Goal: Contribute content: Contribute content

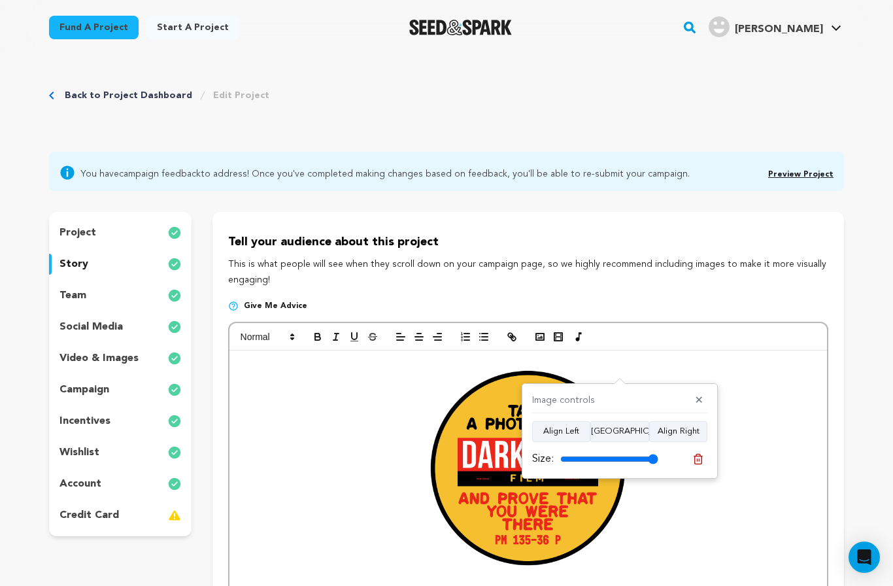
scroll to position [3832, 0]
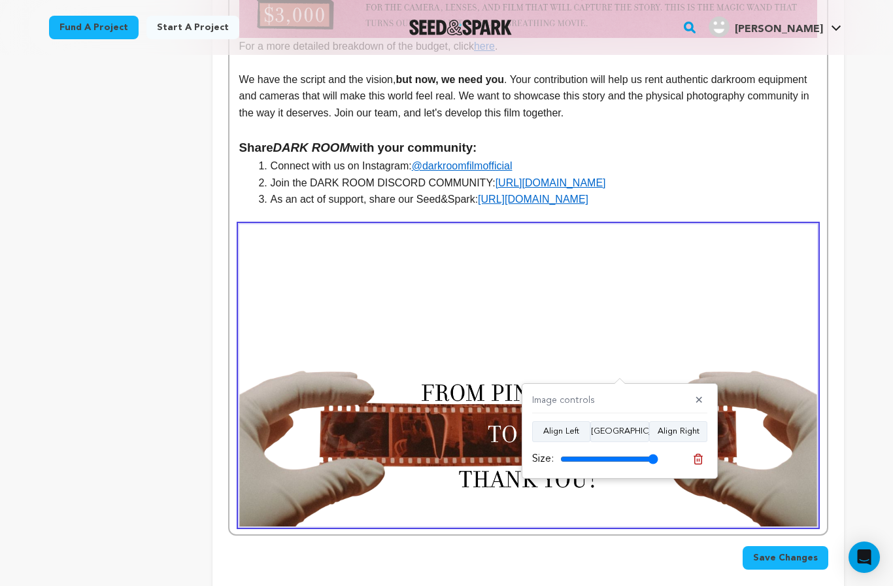
click at [693, 466] on button at bounding box center [698, 459] width 18 height 18
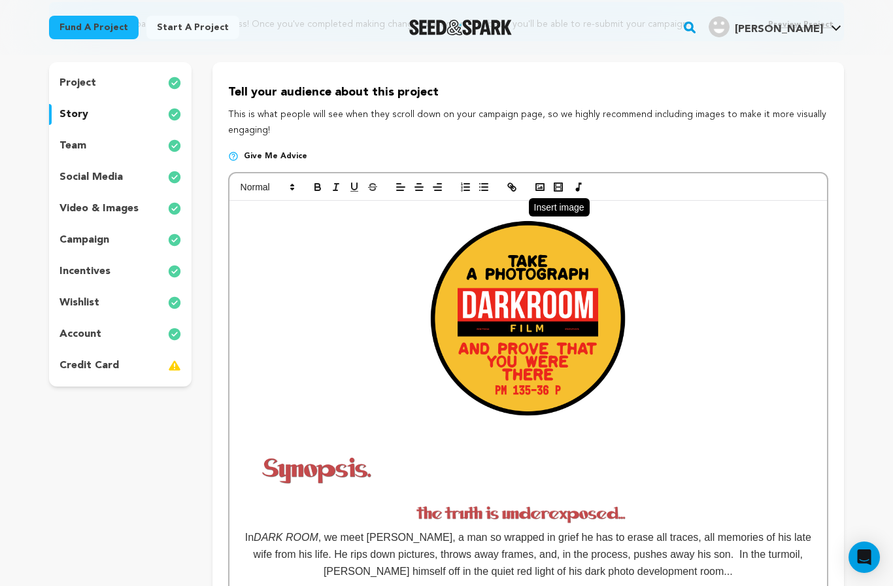
click at [533, 193] on button "button" at bounding box center [540, 187] width 18 height 16
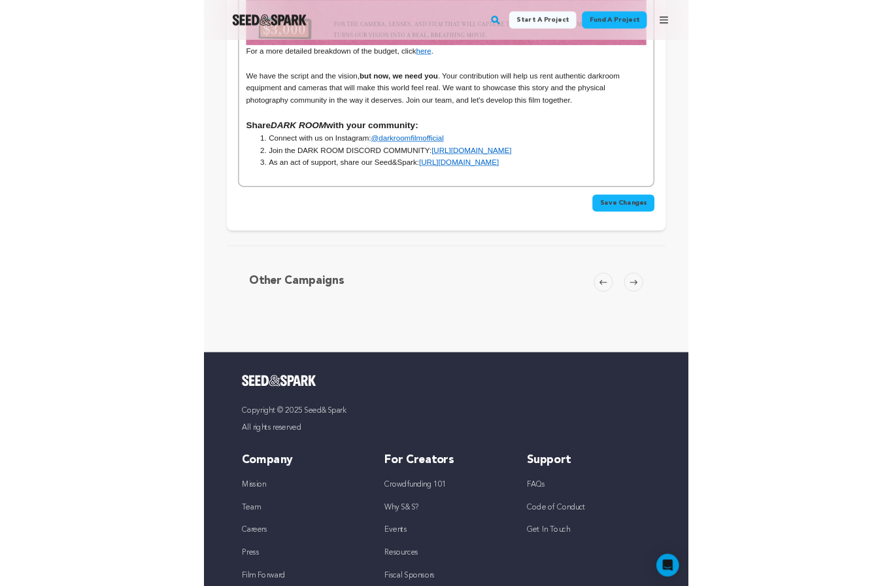
scroll to position [3710, 0]
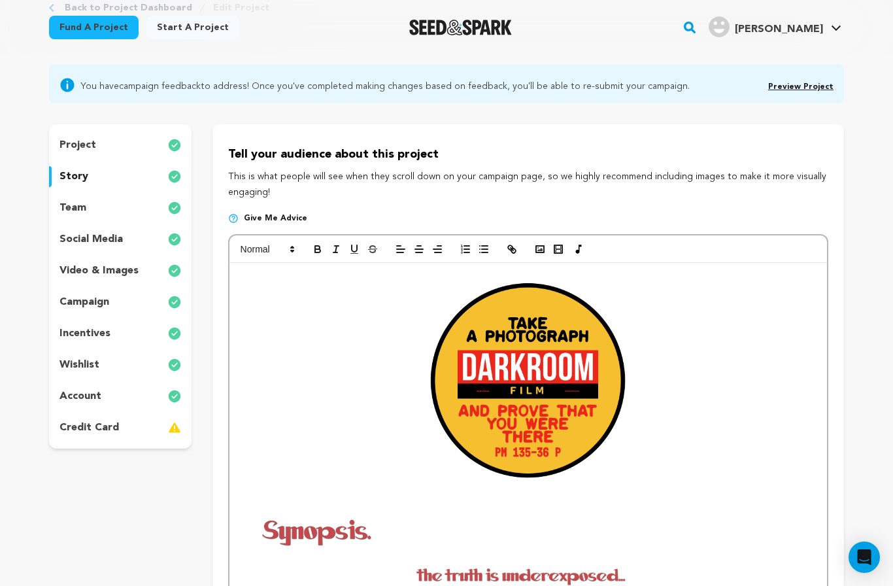
scroll to position [0, 0]
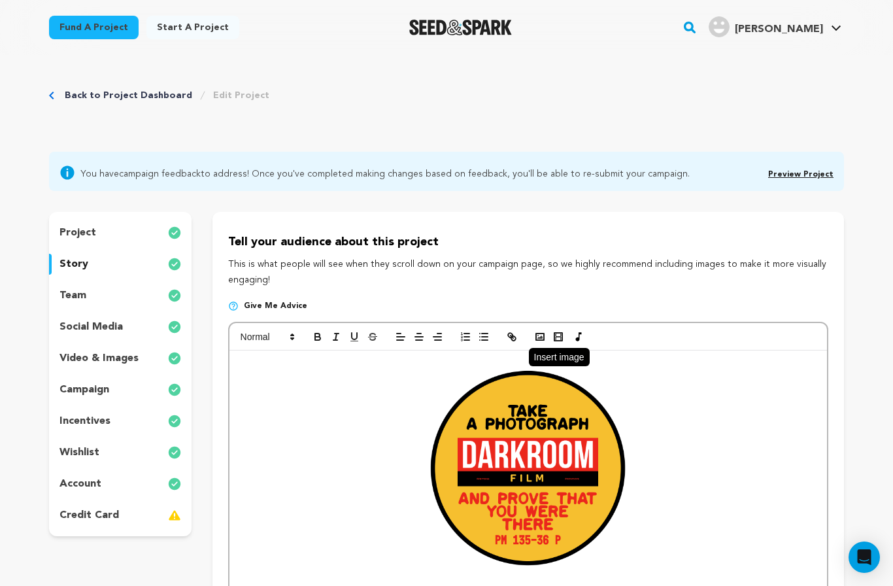
click at [542, 335] on icon "button" at bounding box center [540, 337] width 12 height 12
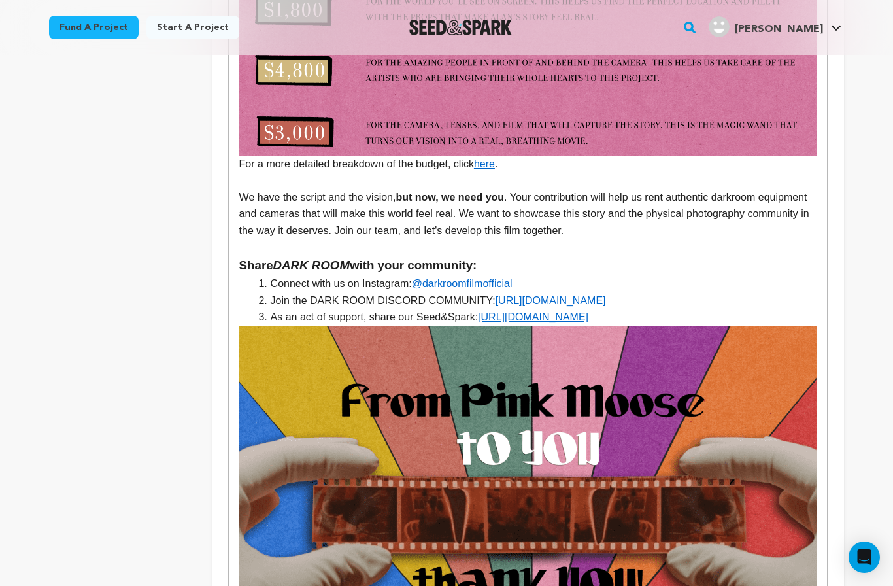
scroll to position [3709, 0]
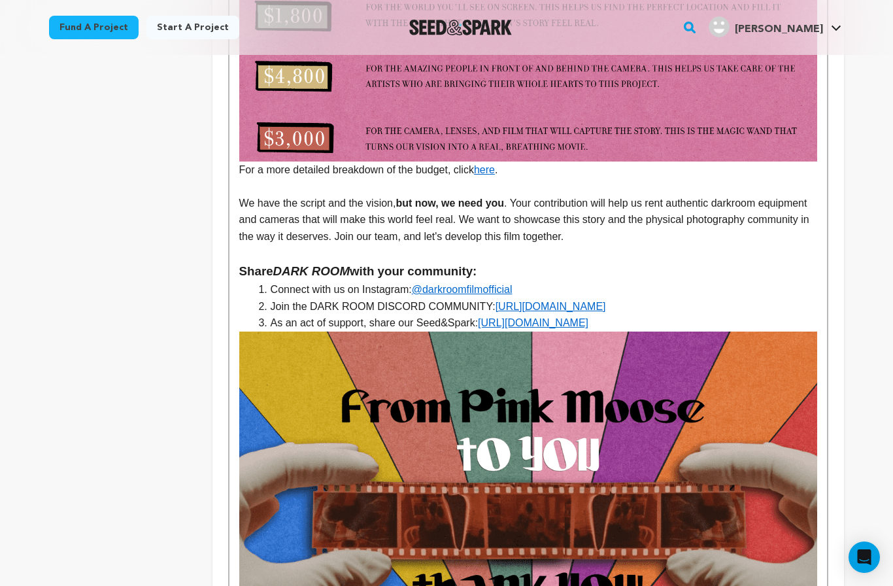
click at [792, 314] on li "As an act of support, share our Seed&Spark: [URL][DOMAIN_NAME]" at bounding box center [536, 322] width 562 height 17
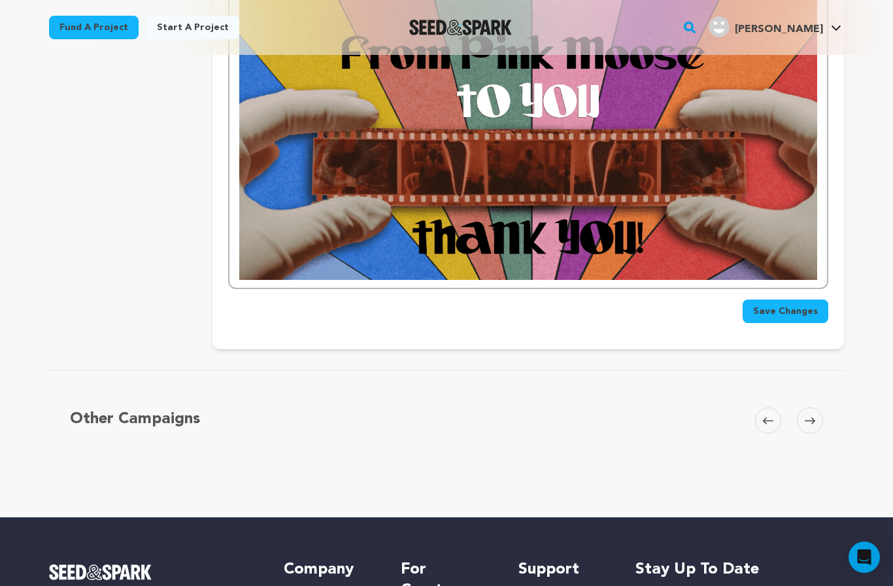
scroll to position [4071, 0]
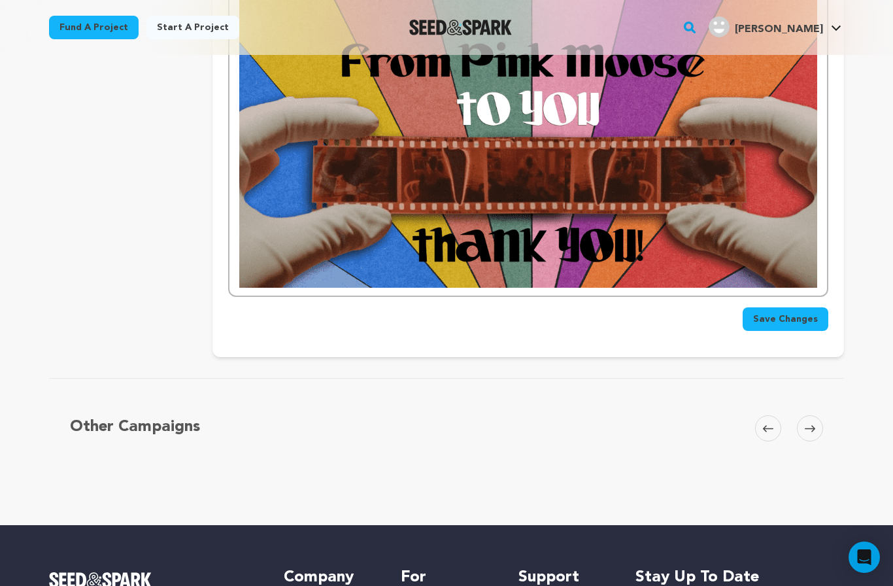
click at [805, 307] on button "Save Changes" at bounding box center [785, 319] width 86 height 24
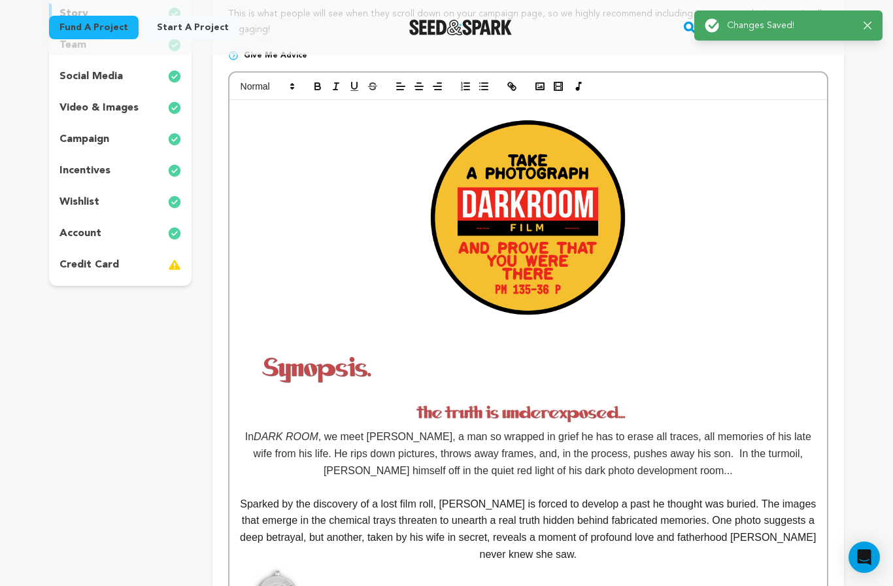
scroll to position [250, 0]
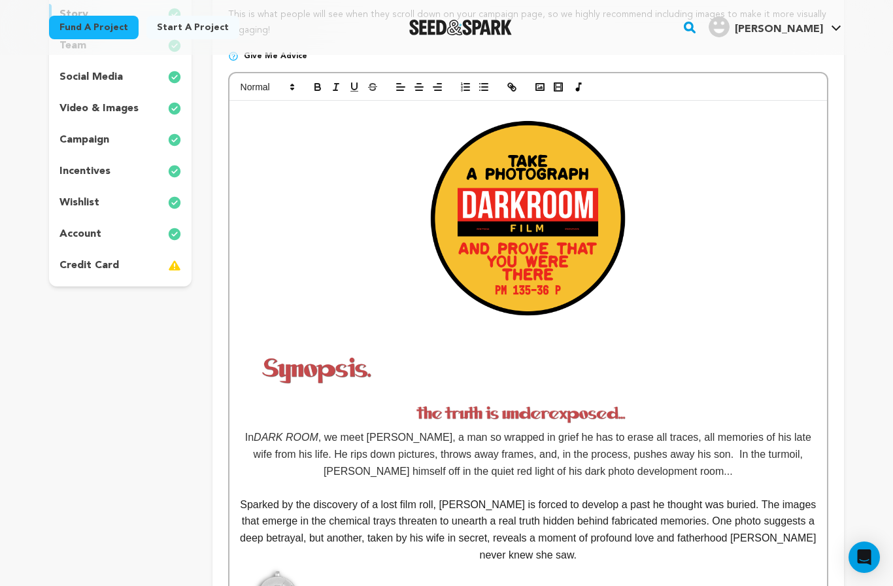
click at [559, 245] on img at bounding box center [527, 220] width 225 height 225
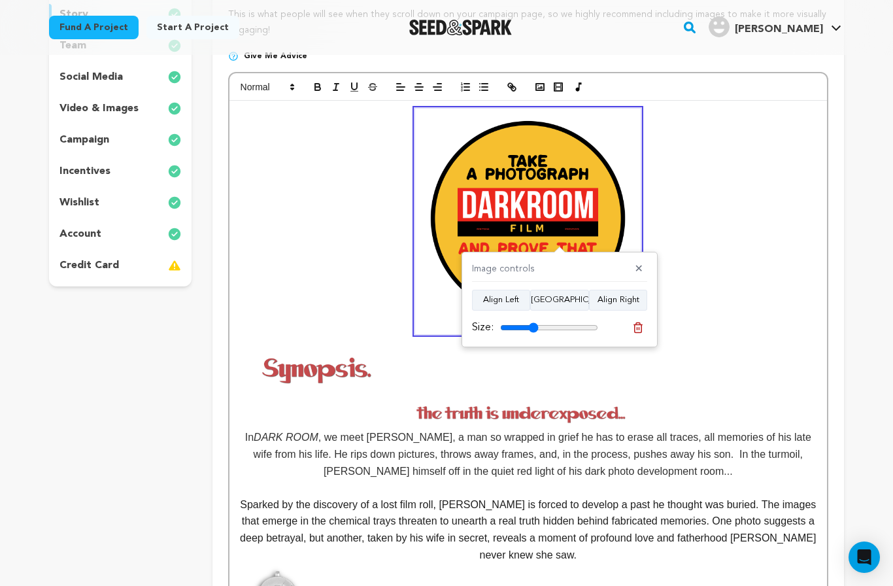
scroll to position [3458, 0]
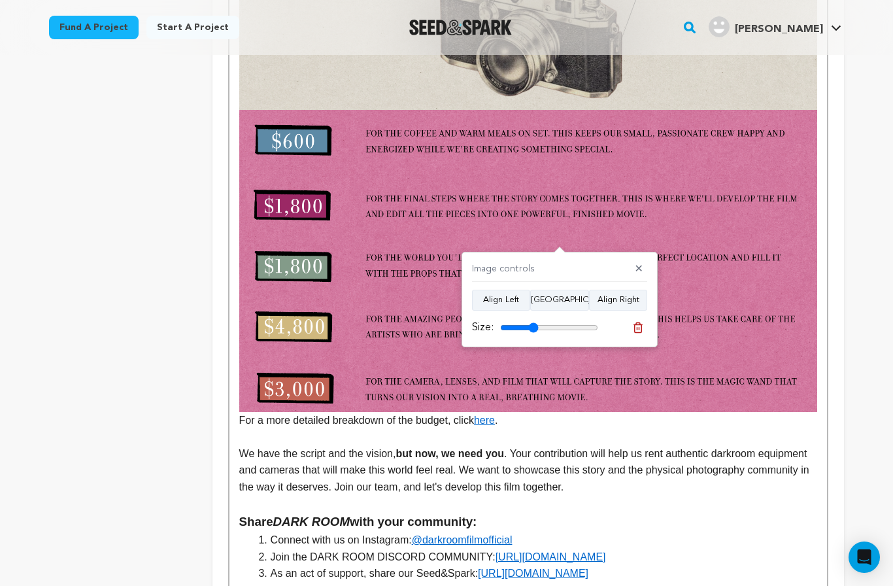
click at [630, 250] on img at bounding box center [528, 261] width 578 height 302
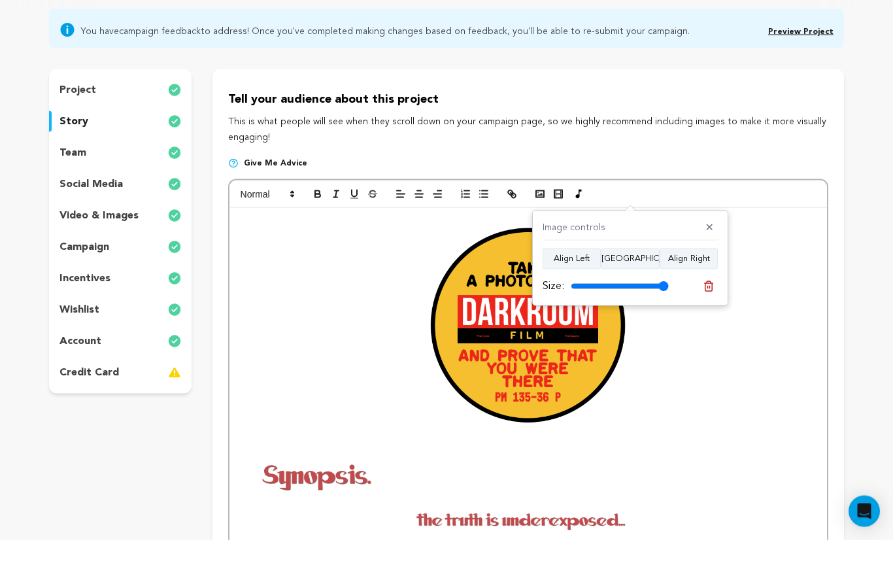
scroll to position [100, 0]
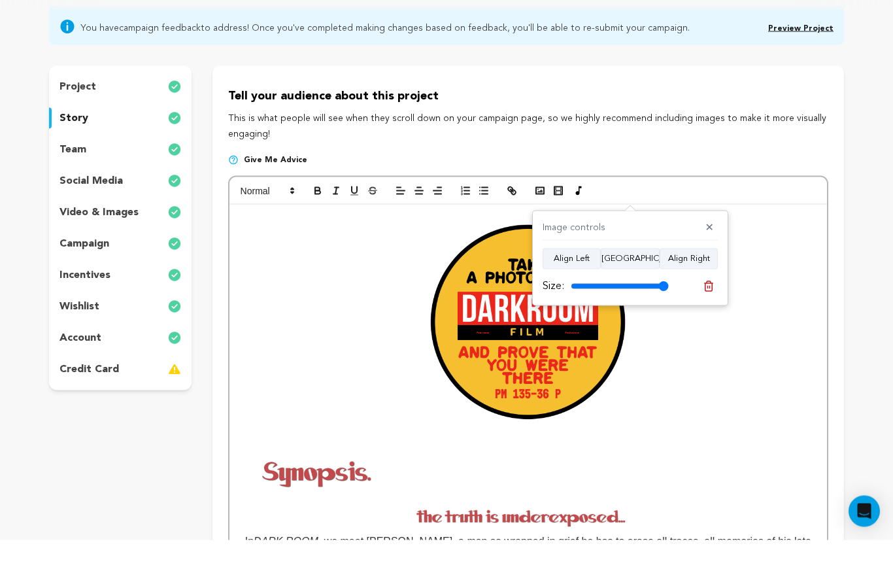
click at [563, 365] on img at bounding box center [527, 370] width 225 height 225
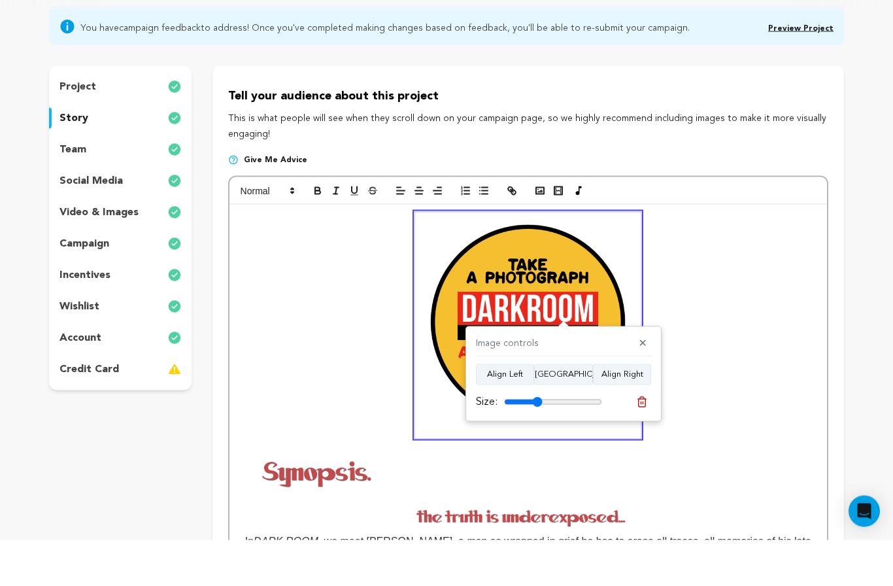
click at [633, 410] on button "Align Right" at bounding box center [622, 420] width 58 height 21
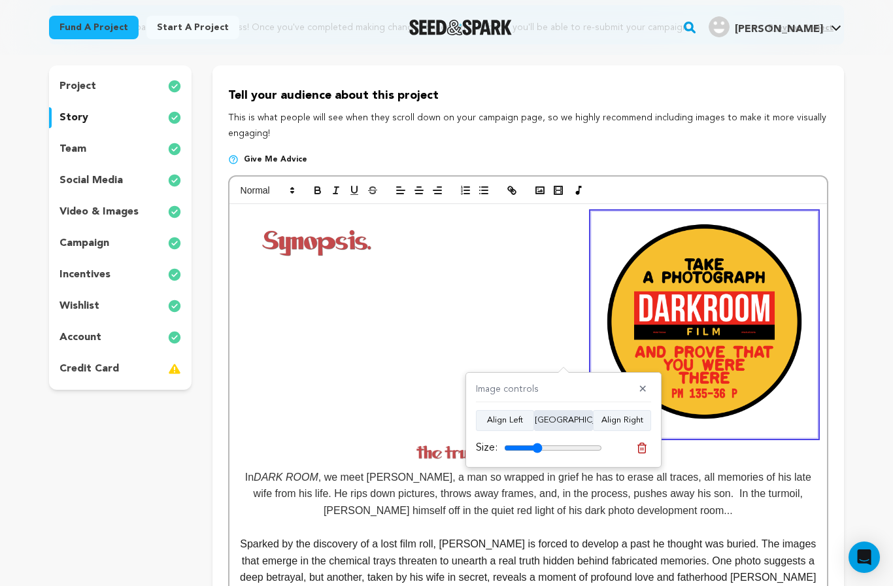
click at [573, 425] on button "[GEOGRAPHIC_DATA]" at bounding box center [563, 420] width 59 height 21
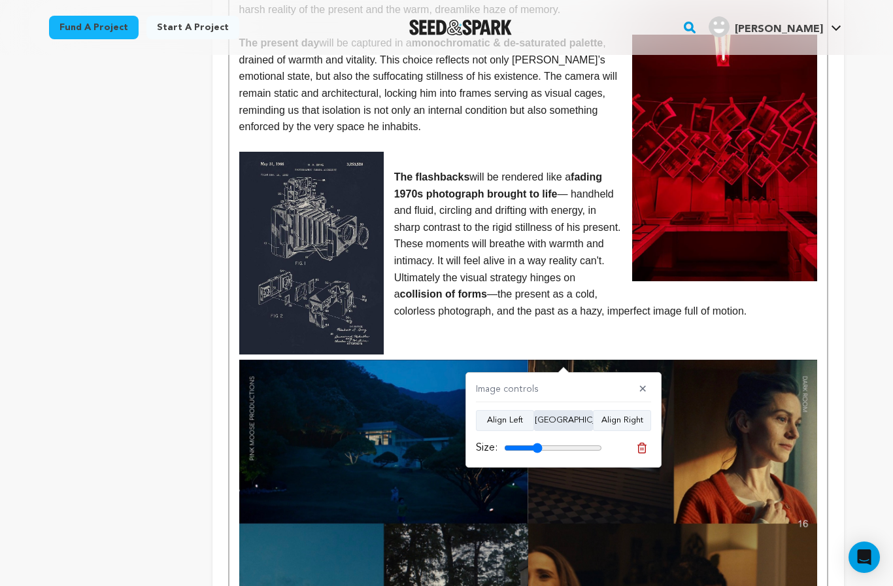
scroll to position [2035, 0]
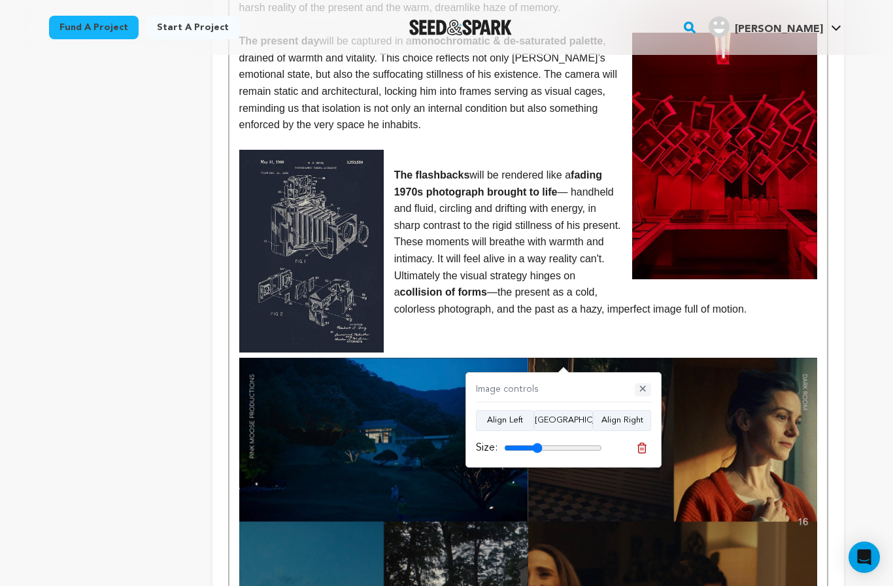
click at [646, 390] on button "✕" at bounding box center [643, 389] width 16 height 13
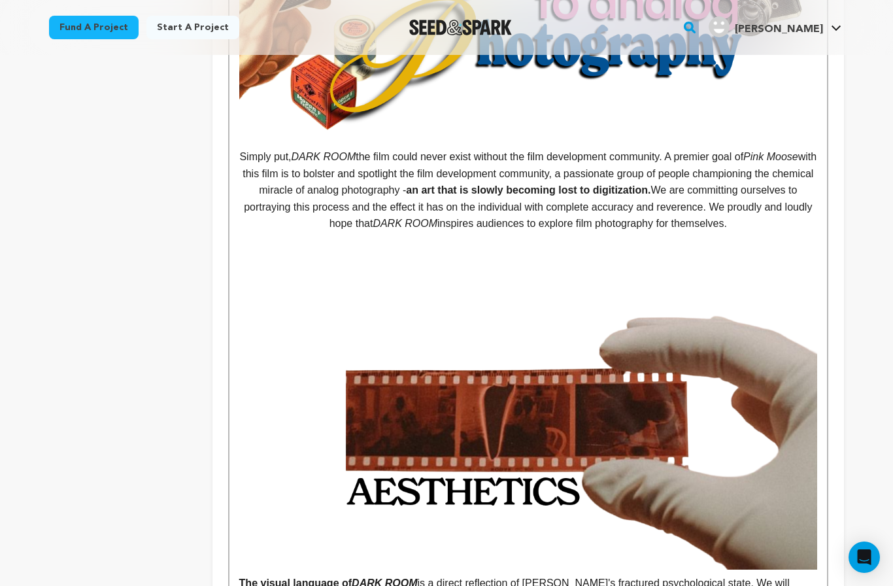
scroll to position [1427, 0]
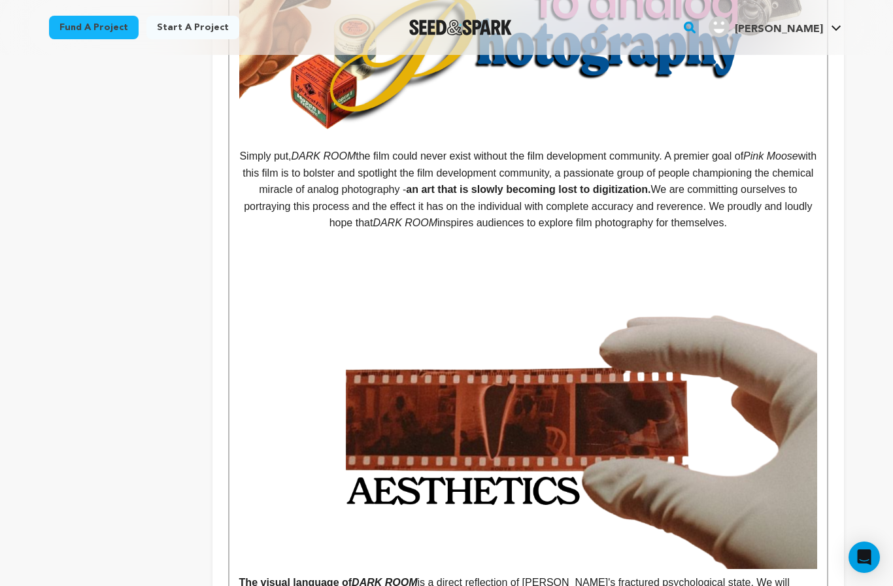
click at [618, 386] on img at bounding box center [528, 399] width 578 height 337
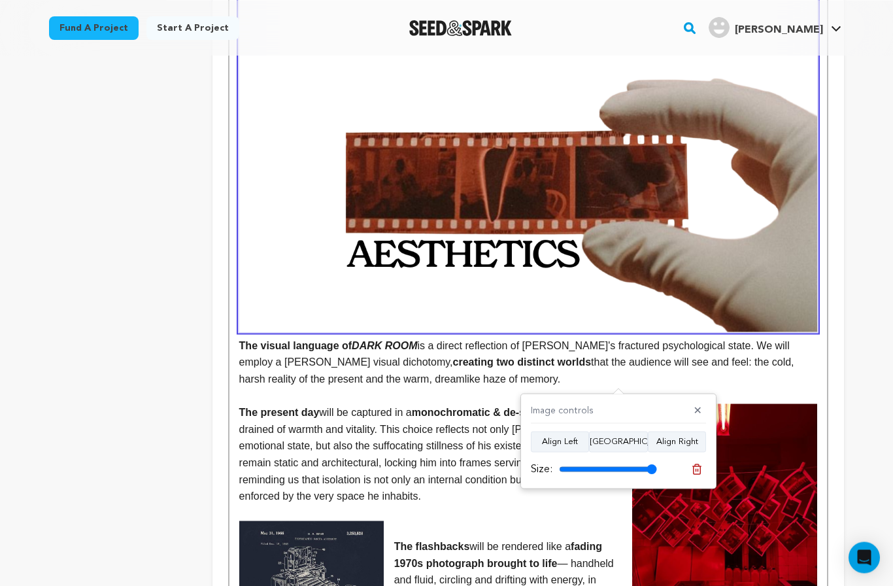
scroll to position [1663, 0]
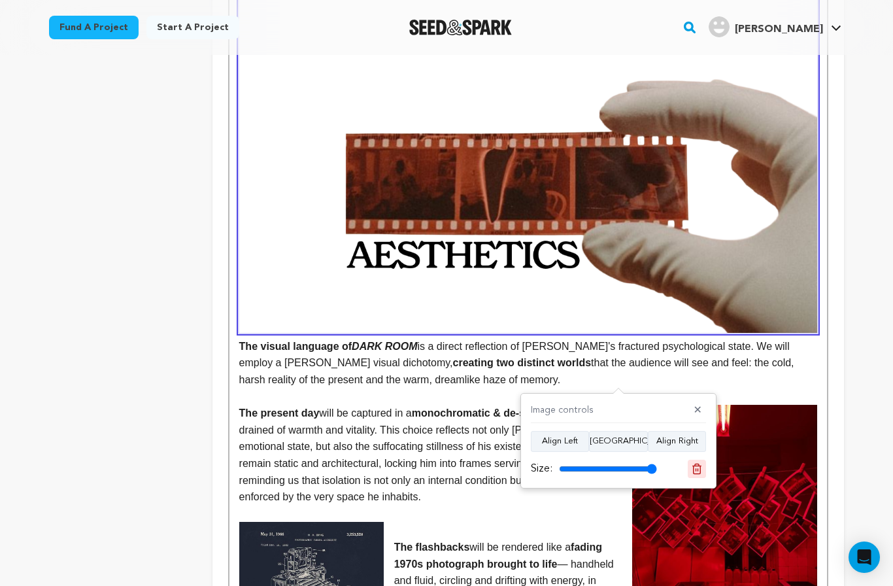
click at [697, 471] on icon at bounding box center [697, 469] width 12 height 12
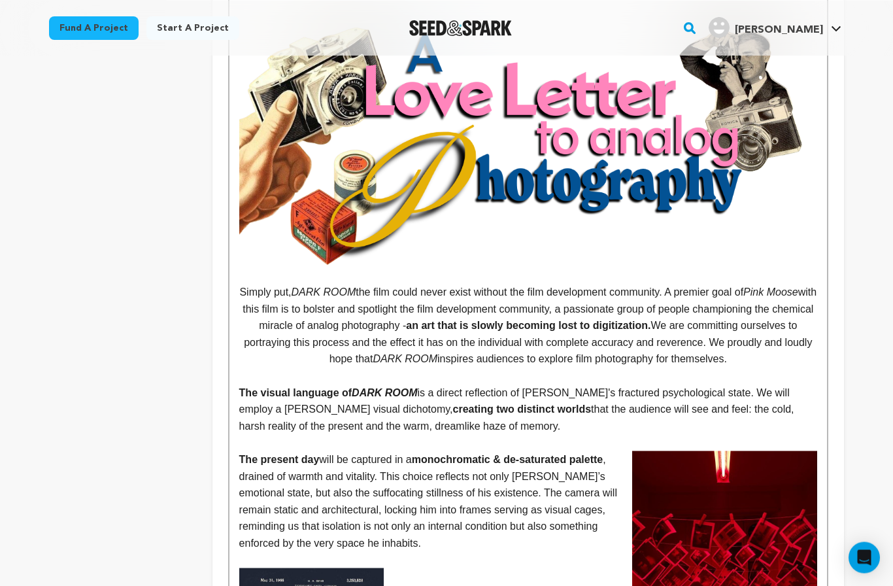
scroll to position [1291, 0]
click at [592, 384] on p "The visual language of DARK ROOM is a direct reflection of [PERSON_NAME]'s frac…" at bounding box center [528, 409] width 578 height 50
click at [793, 367] on p at bounding box center [528, 375] width 578 height 17
click at [532, 367] on p at bounding box center [528, 375] width 578 height 17
click at [556, 367] on p at bounding box center [528, 375] width 578 height 17
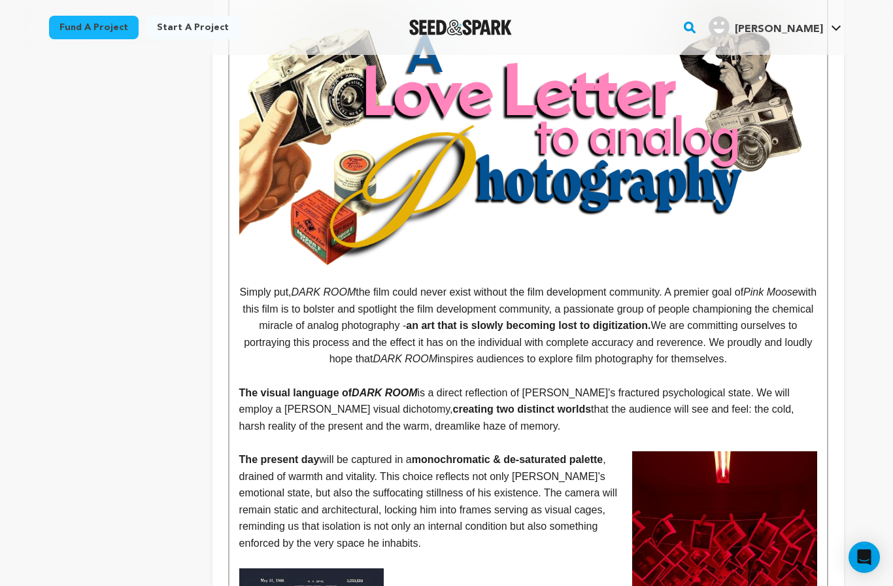
click at [780, 310] on p "Simply put, DARK ROOM the film could never exist without the film development c…" at bounding box center [528, 326] width 578 height 84
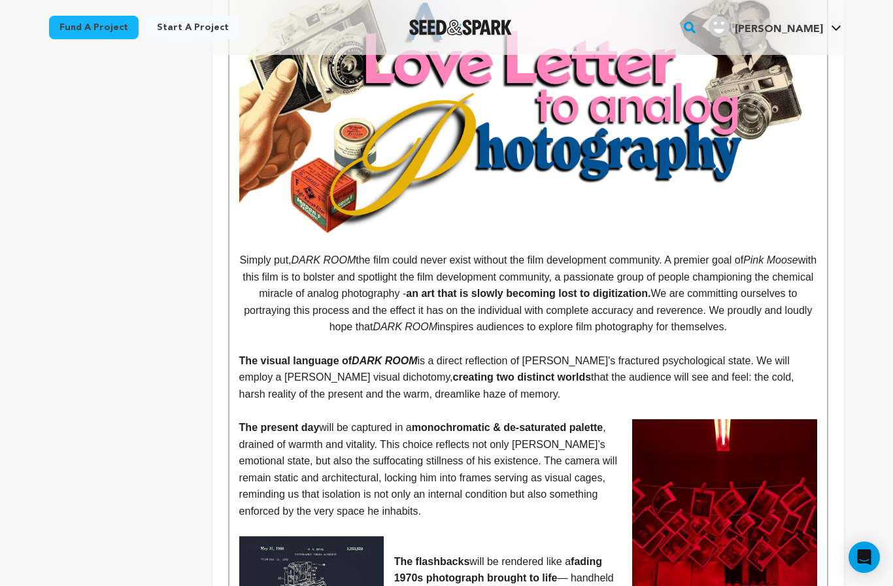
scroll to position [1303, 0]
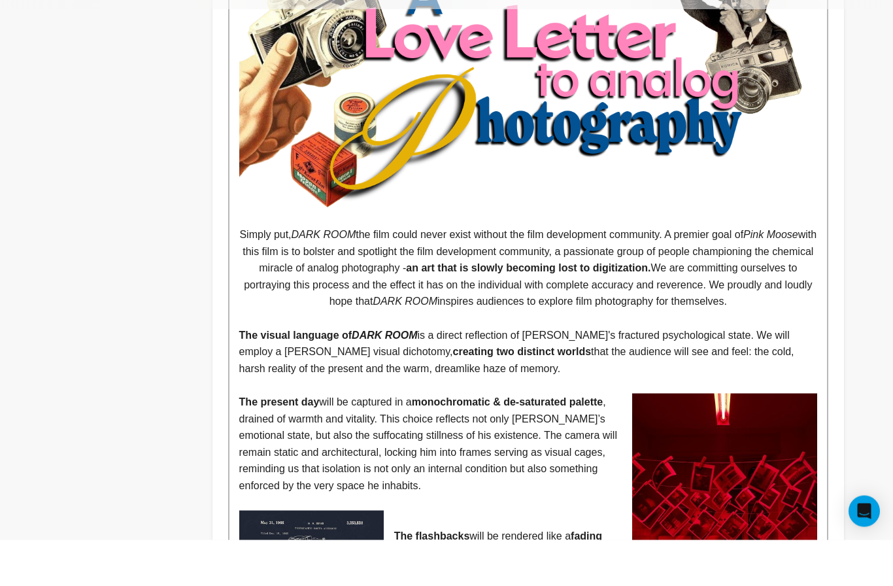
click at [512, 439] on p "The present day will be captured in a monochromatic & de-saturated palette , dr…" at bounding box center [528, 489] width 578 height 101
click at [463, 439] on p "The present day will be captured in a monochromatic & de-saturated palette , dr…" at bounding box center [528, 489] width 578 height 101
click at [514, 373] on p "The visual language of DARK ROOM is a direct reflection of [PERSON_NAME]'s frac…" at bounding box center [528, 398] width 578 height 50
click at [467, 439] on p "The present day will be captured in a monochromatic & de-saturated palette , dr…" at bounding box center [528, 489] width 578 height 101
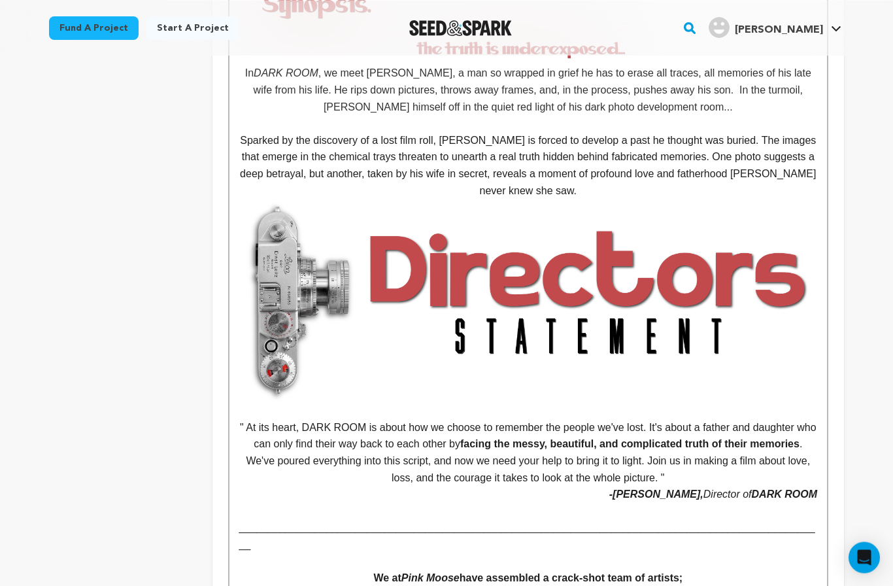
scroll to position [607, 0]
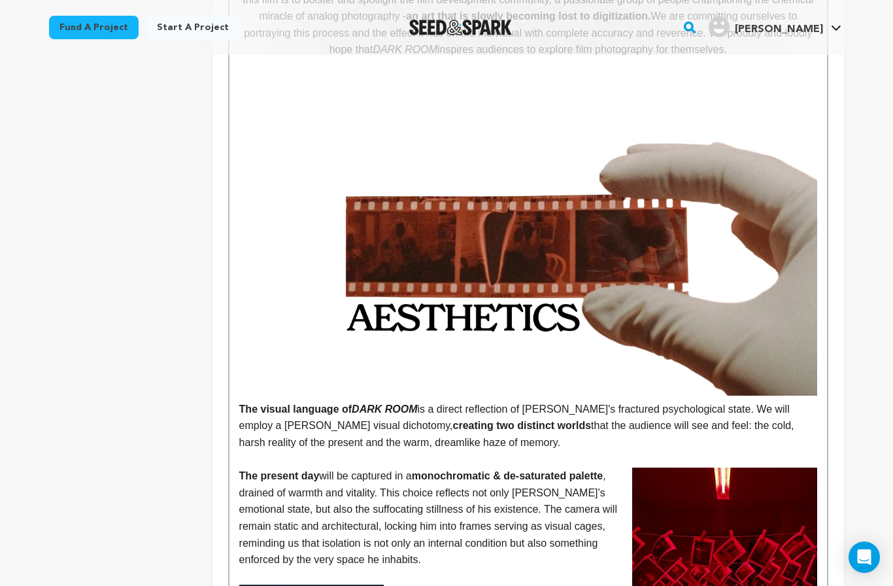
click at [589, 296] on img at bounding box center [528, 226] width 578 height 337
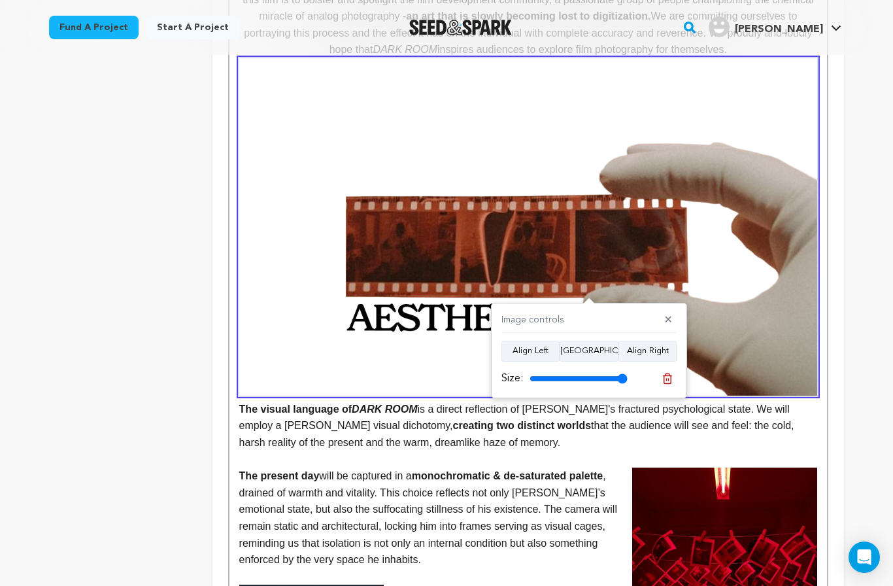
scroll to position [349, 0]
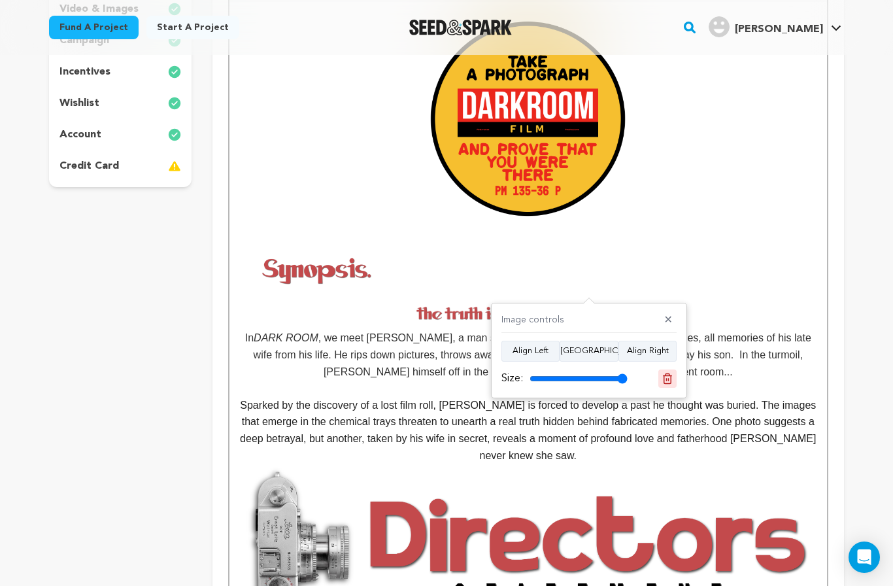
click at [671, 381] on icon at bounding box center [667, 378] width 9 height 10
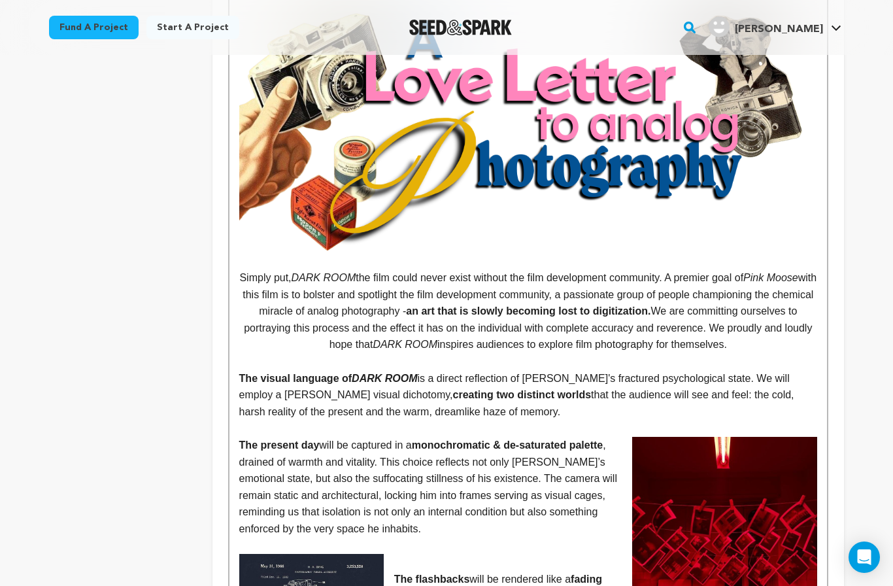
scroll to position [1296, 0]
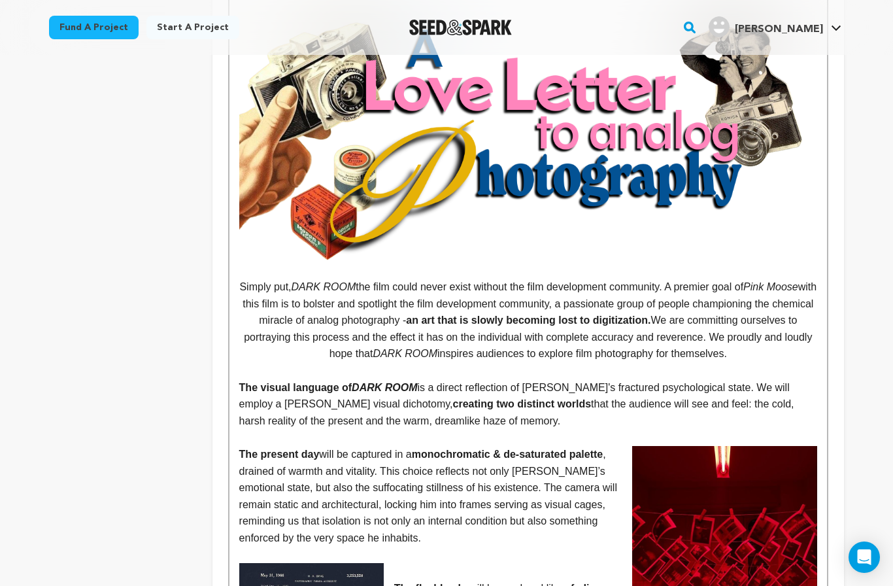
click at [570, 362] on p at bounding box center [528, 370] width 578 height 17
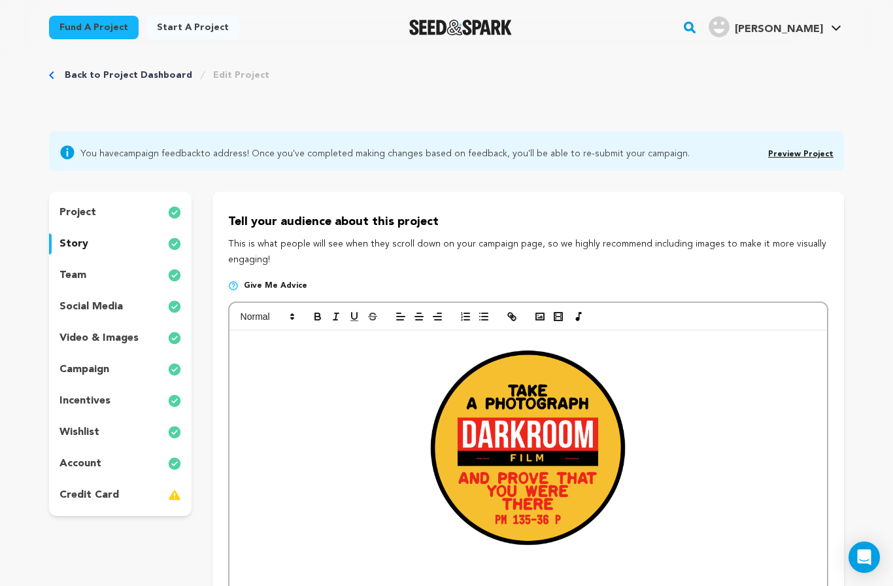
scroll to position [0, 0]
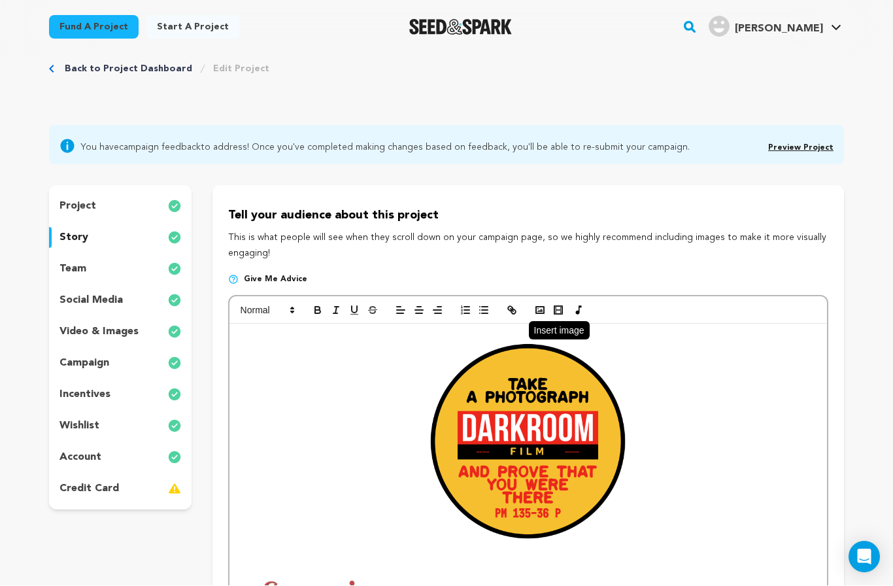
click at [535, 310] on icon "button" at bounding box center [540, 311] width 12 height 12
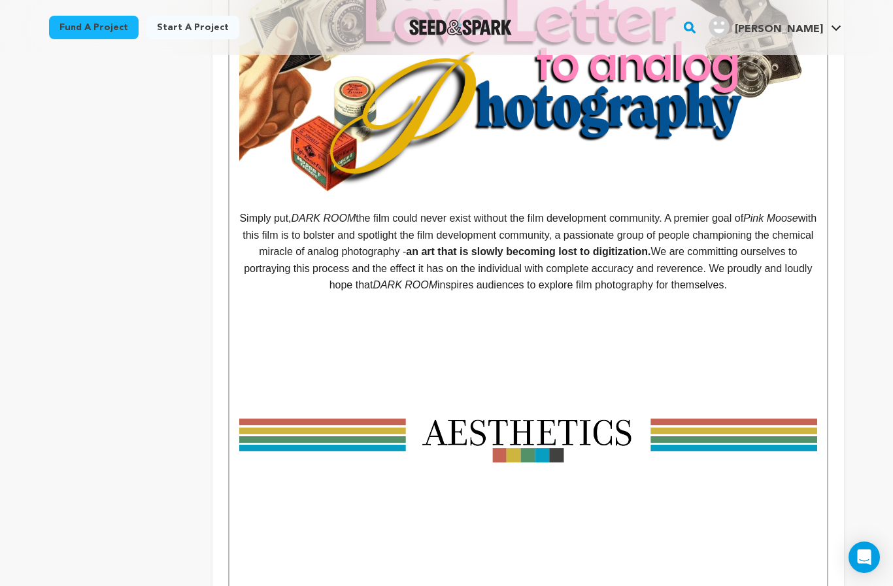
scroll to position [1371, 0]
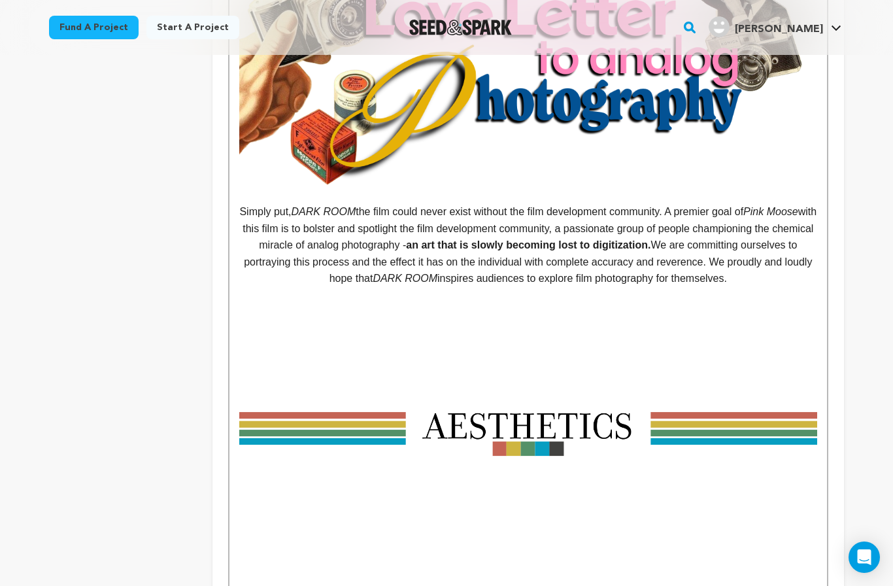
click at [654, 315] on img at bounding box center [528, 438] width 578 height 302
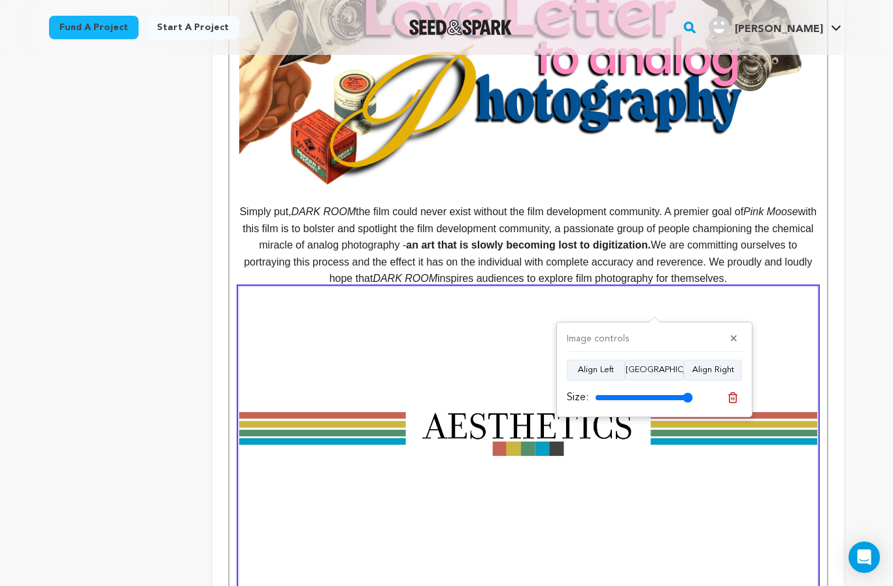
click at [682, 400] on input "range" at bounding box center [644, 397] width 98 height 10
click at [660, 362] on button "[GEOGRAPHIC_DATA]" at bounding box center [654, 369] width 59 height 21
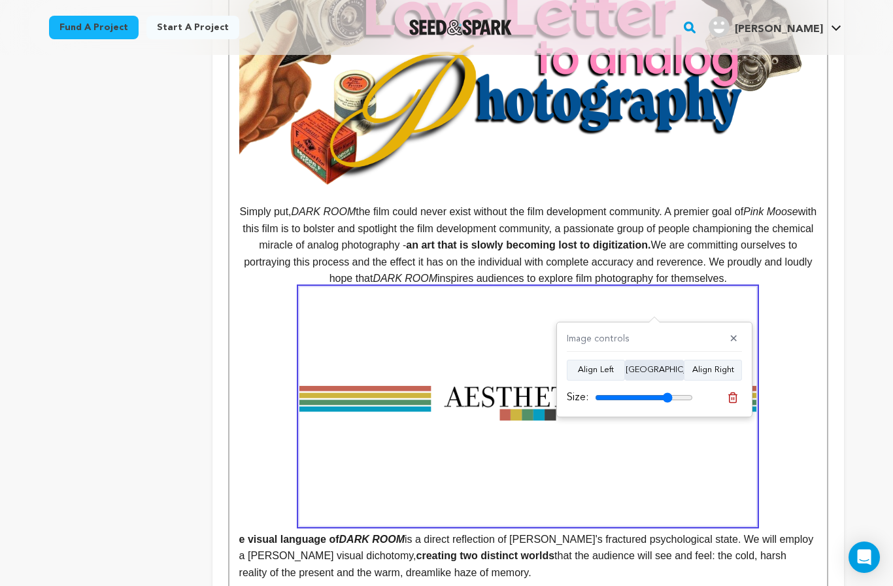
type input "79"
click at [782, 338] on strong "e visual language of DARK ROOM" at bounding box center [528, 416] width 578 height 258
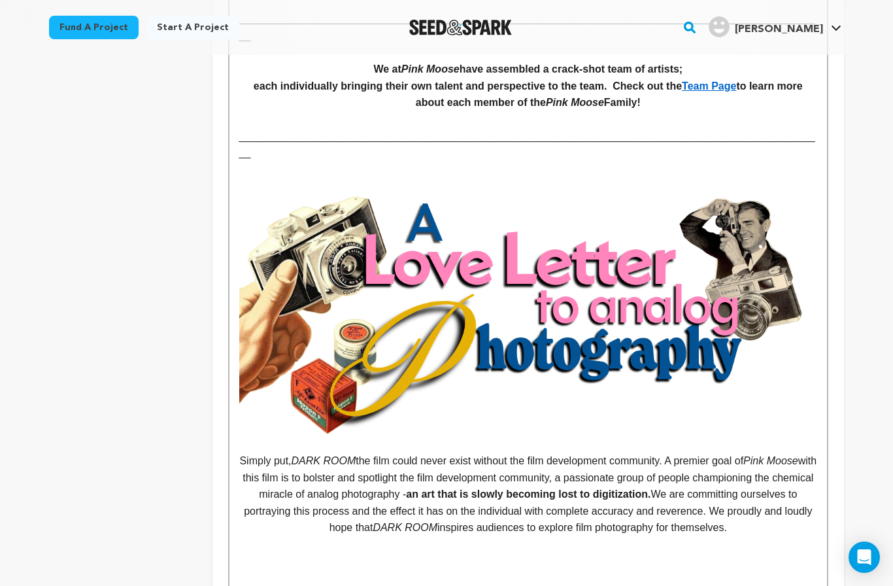
scroll to position [1128, 0]
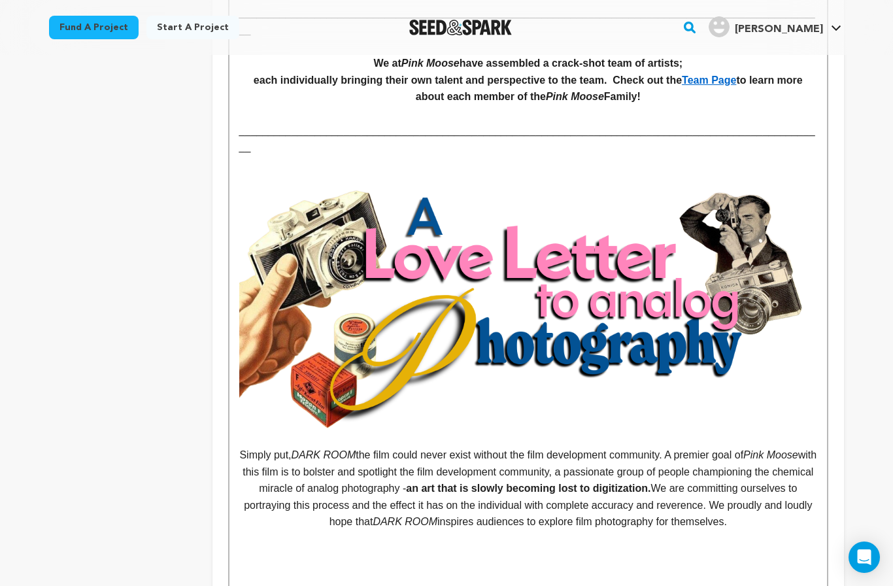
click at [673, 322] on img at bounding box center [528, 309] width 578 height 241
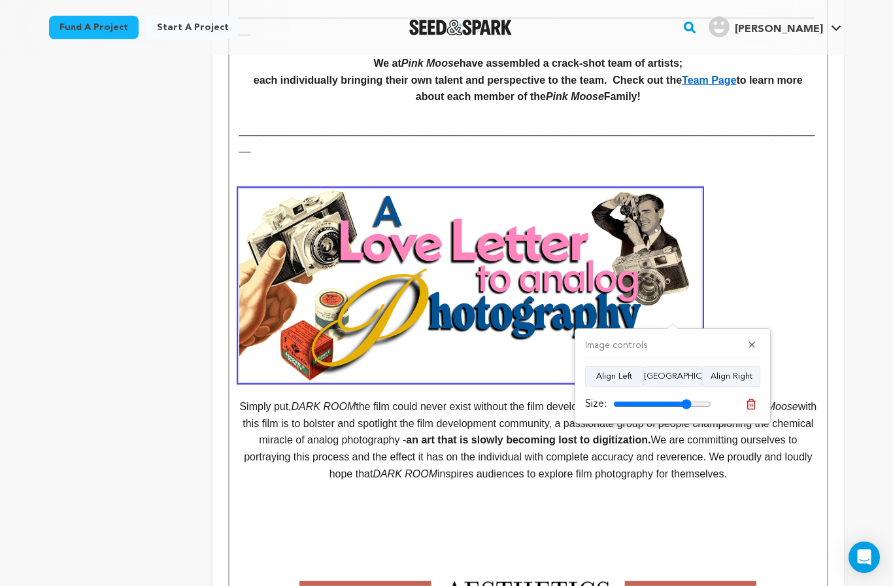
type input "80"
click at [676, 371] on button "[GEOGRAPHIC_DATA]" at bounding box center [672, 376] width 59 height 21
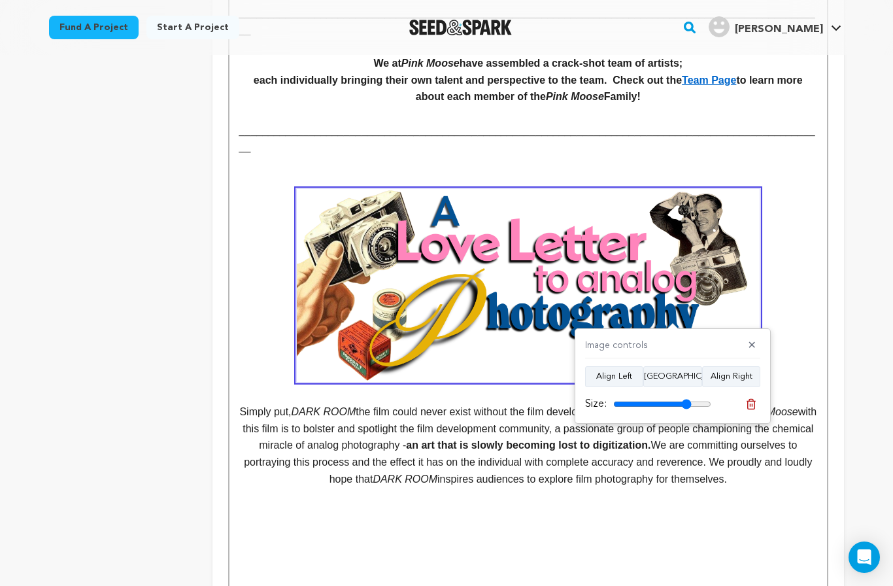
click at [816, 285] on p at bounding box center [528, 285] width 578 height 193
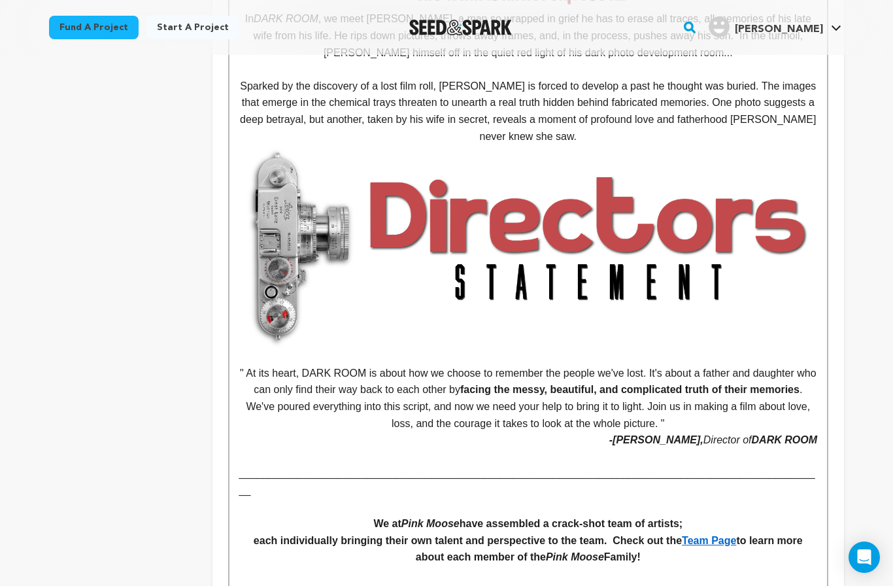
scroll to position [656, 0]
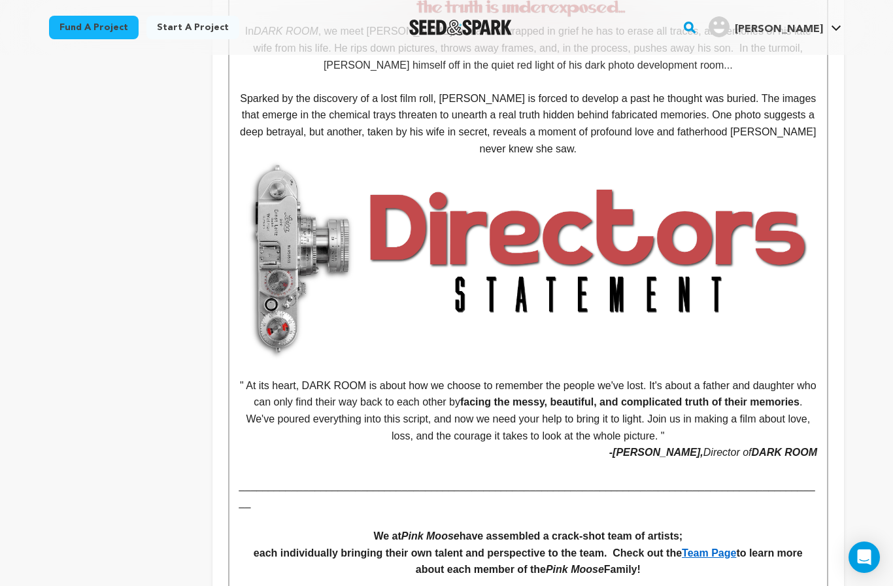
click at [650, 278] on img at bounding box center [528, 258] width 578 height 203
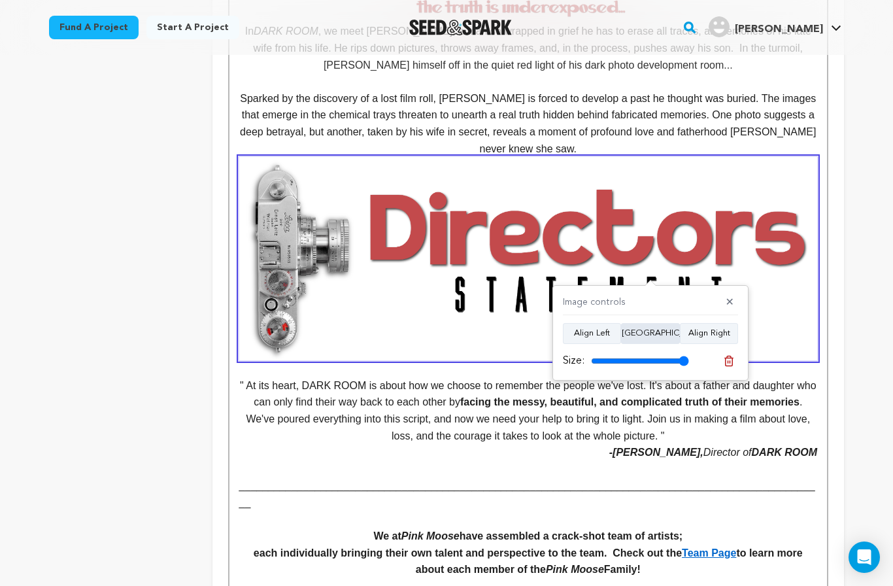
click at [664, 330] on button "[GEOGRAPHIC_DATA]" at bounding box center [650, 333] width 59 height 21
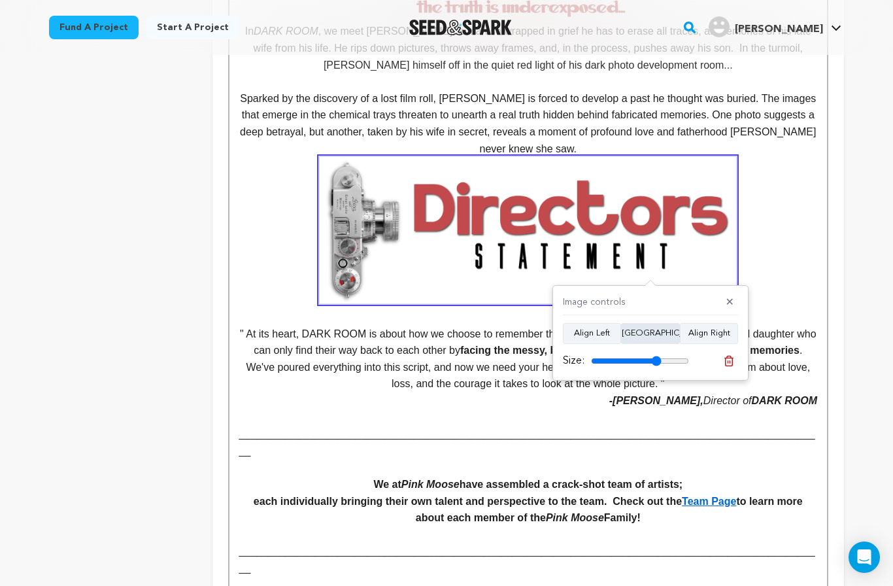
type input "72"
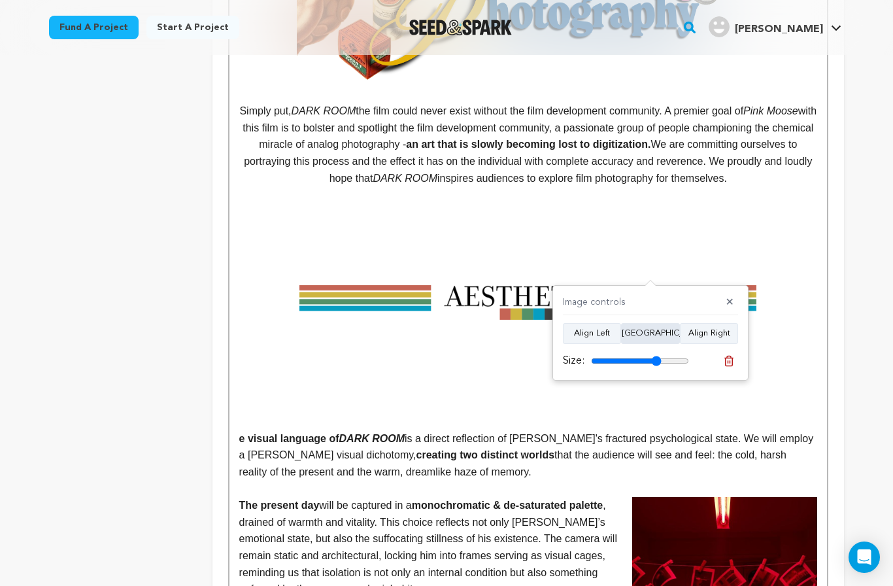
scroll to position [1376, 0]
click at [574, 247] on img at bounding box center [527, 306] width 457 height 239
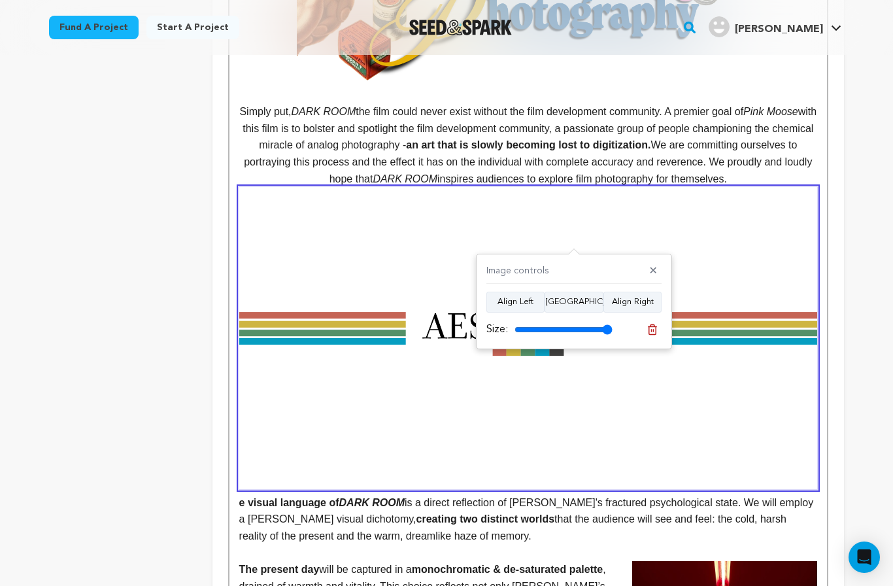
type input "100"
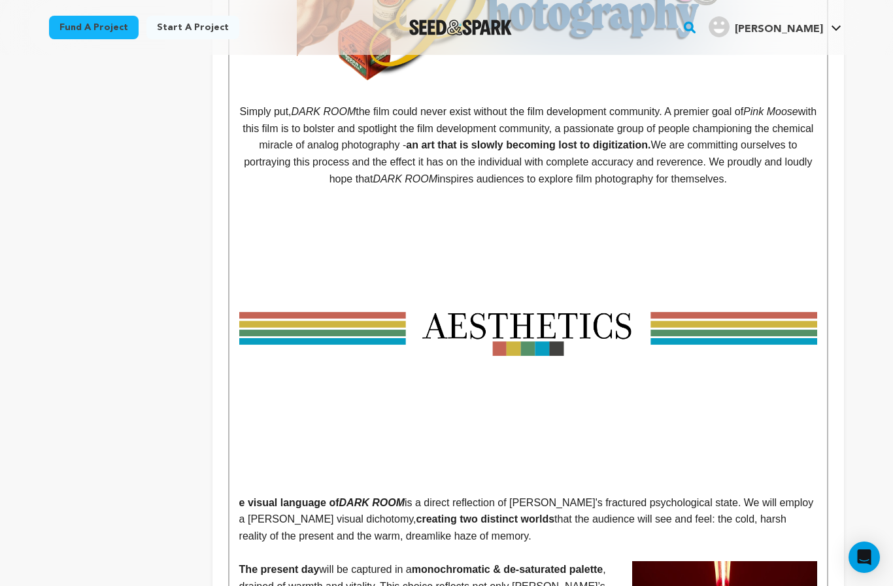
click at [594, 289] on img at bounding box center [528, 338] width 578 height 302
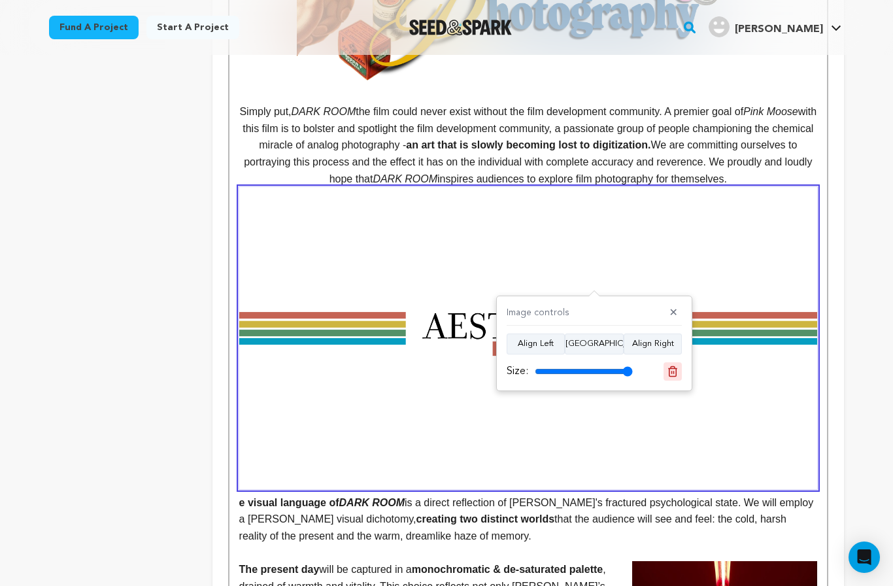
click at [678, 368] on button at bounding box center [672, 371] width 18 height 18
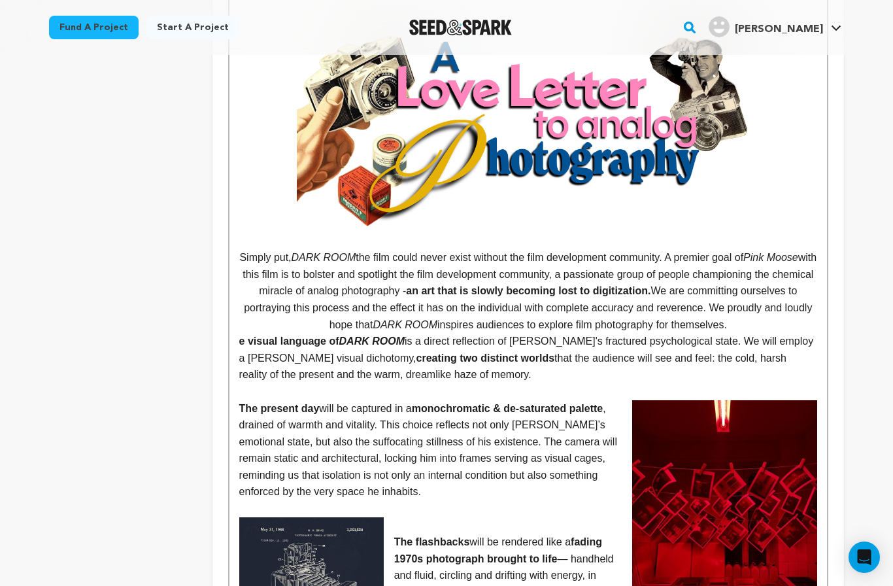
scroll to position [1227, 0]
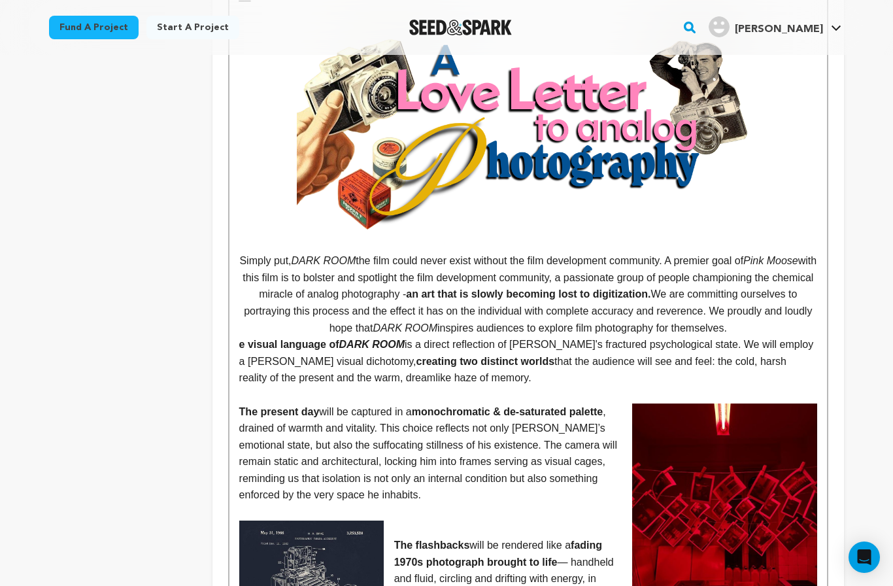
click at [790, 280] on p "Simply put, DARK ROOM the film could never exist without the film development c…" at bounding box center [528, 294] width 578 height 84
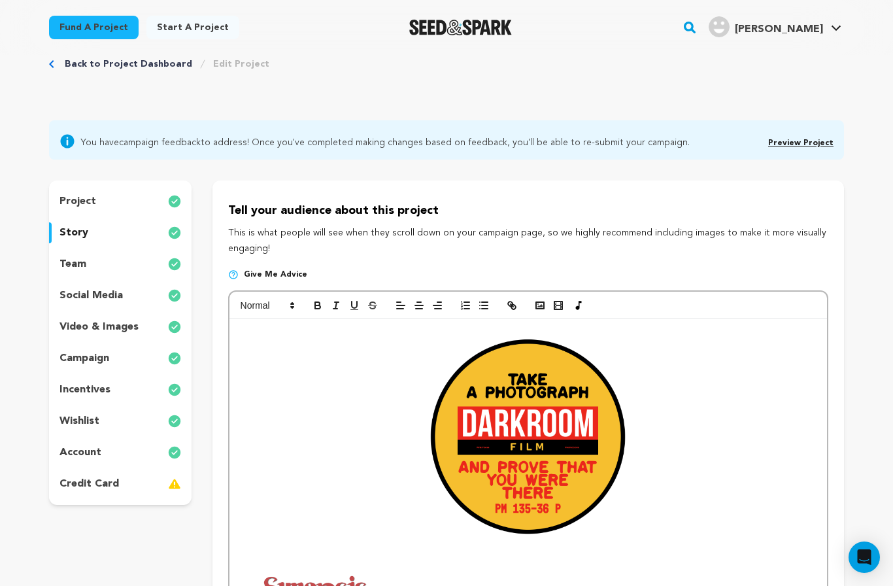
scroll to position [0, 0]
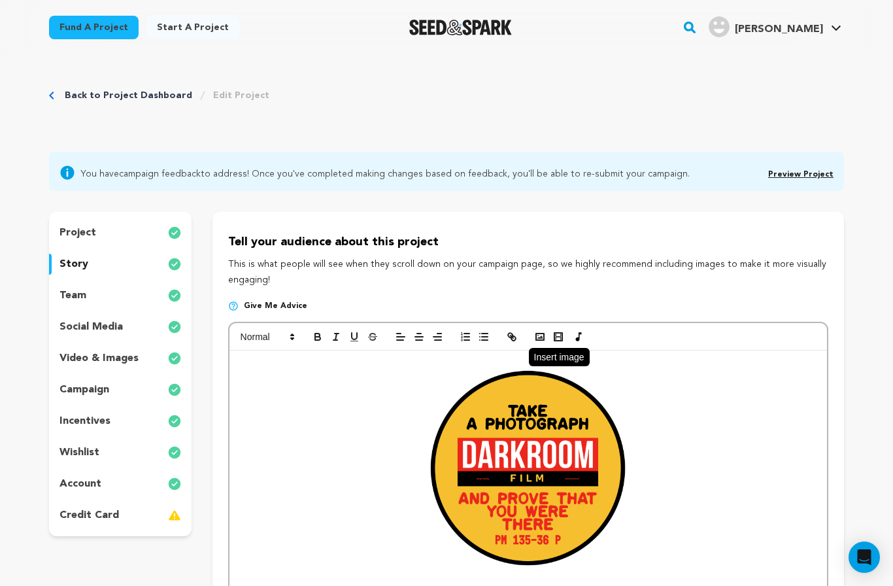
click at [537, 339] on rect "button" at bounding box center [540, 336] width 8 height 7
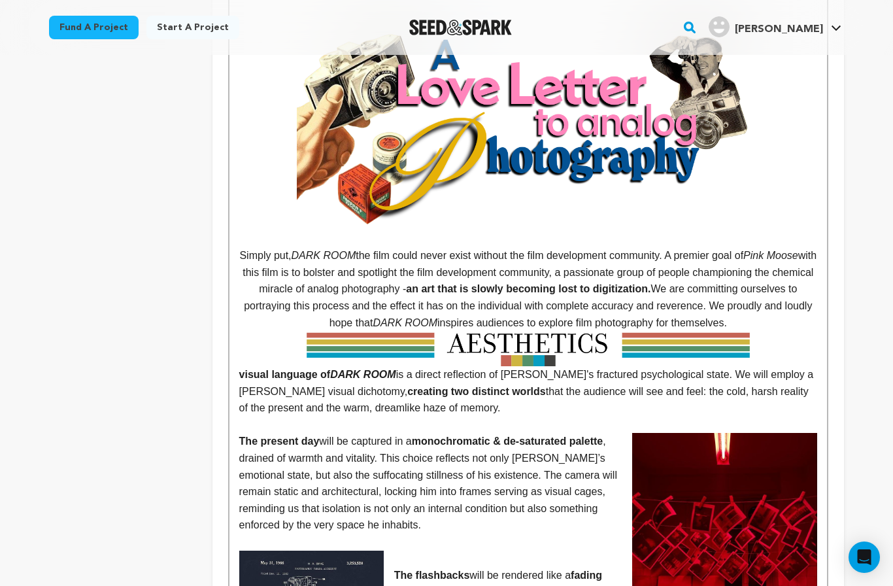
click at [662, 331] on img at bounding box center [528, 348] width 578 height 35
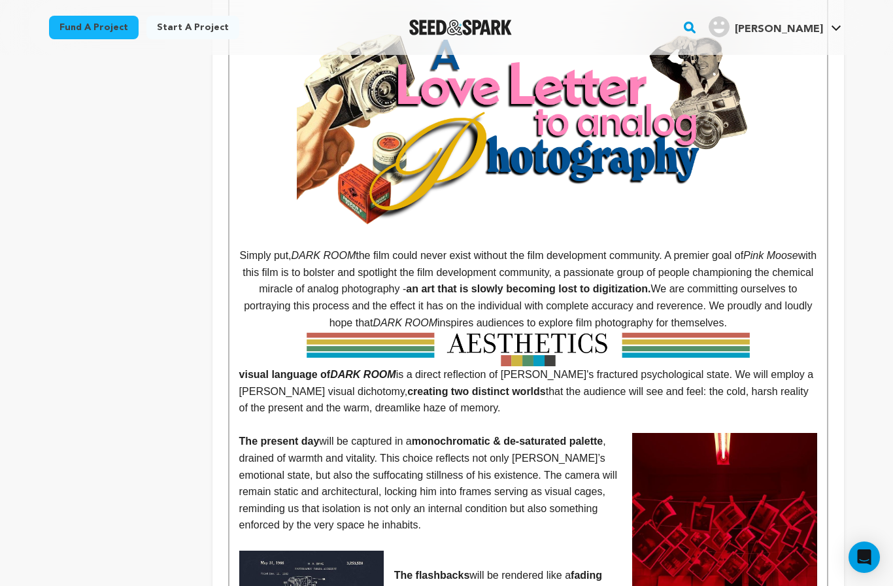
click at [791, 276] on p "Simply put, DARK ROOM the film could never exist without the film development c…" at bounding box center [528, 289] width 578 height 84
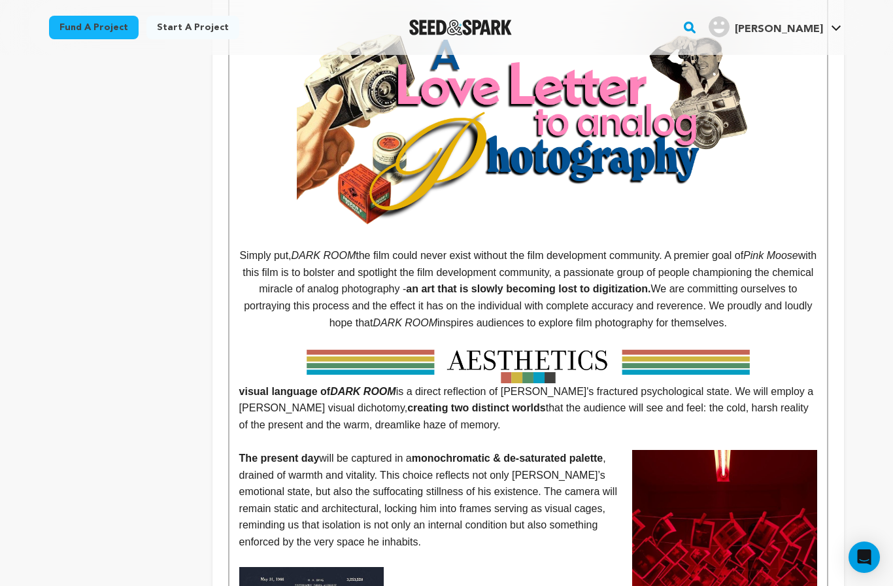
click at [778, 348] on img at bounding box center [528, 365] width 578 height 35
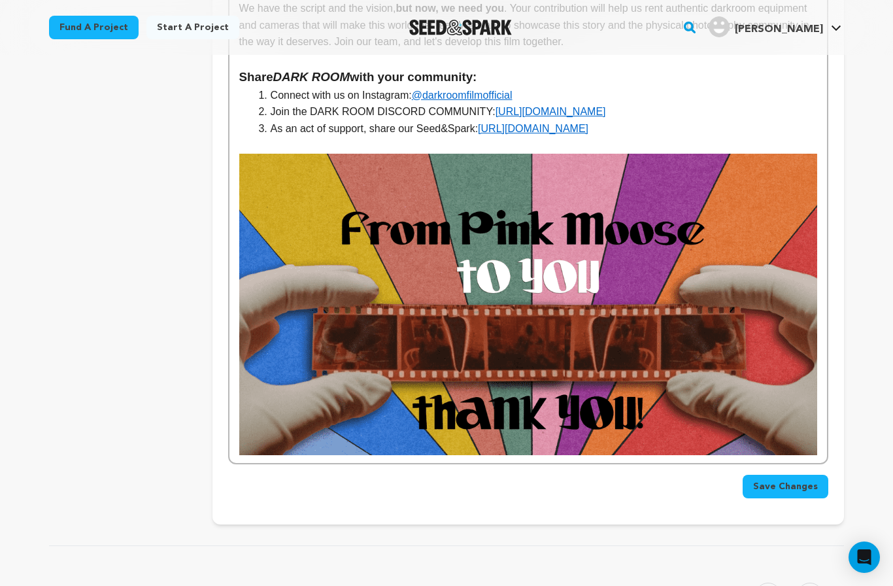
scroll to position [3539, 0]
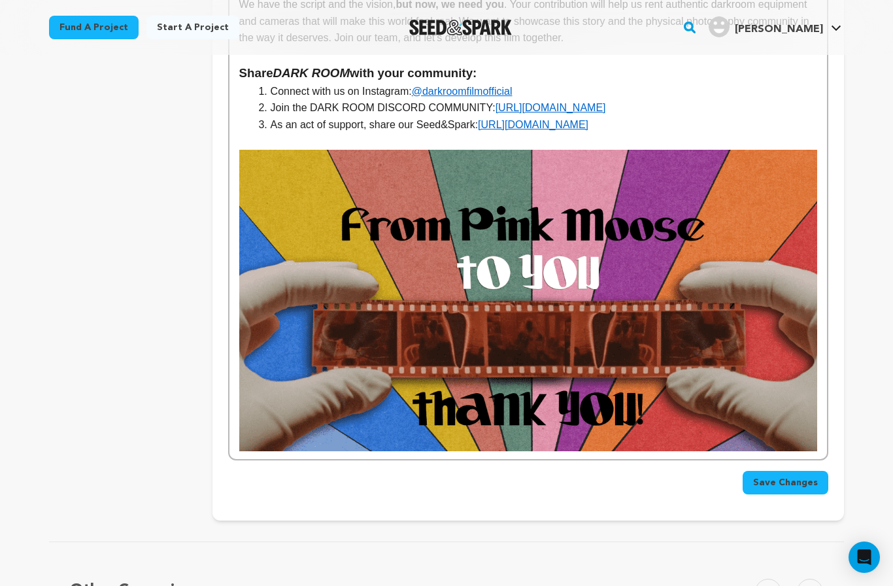
click at [697, 201] on img at bounding box center [528, 301] width 578 height 302
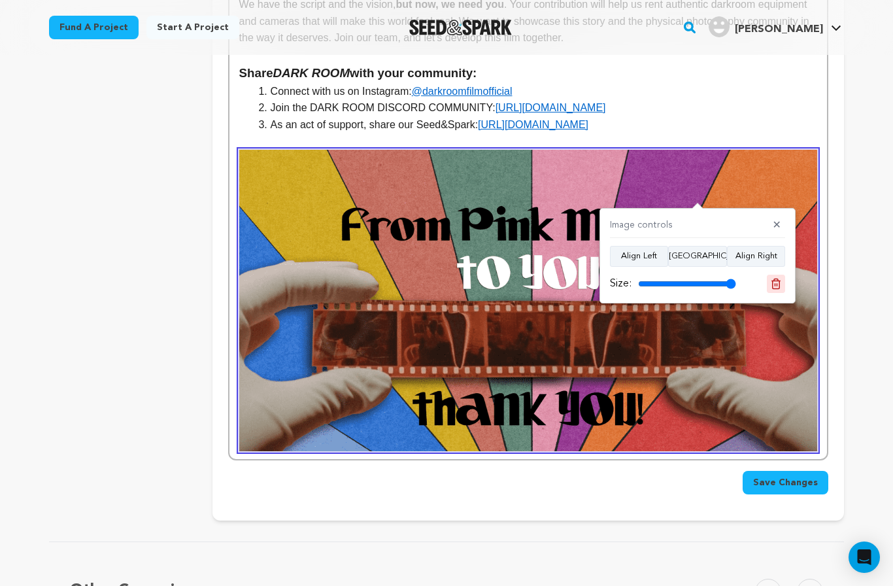
click at [782, 280] on button at bounding box center [776, 284] width 18 height 18
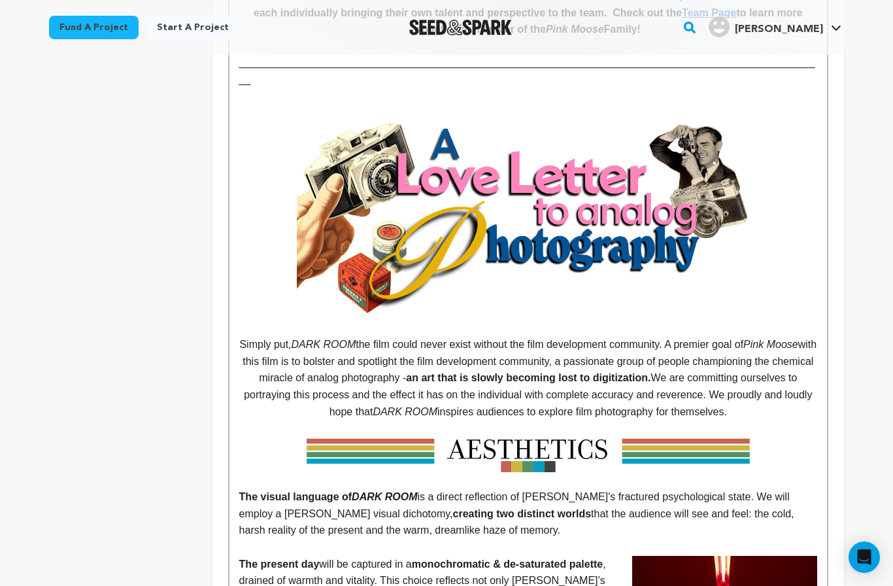
scroll to position [1145, 0]
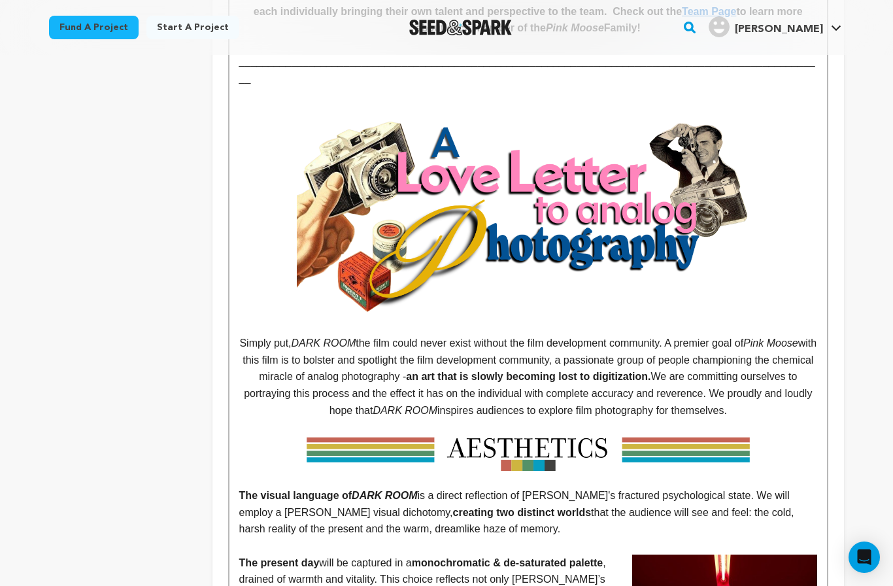
click at [586, 435] on img at bounding box center [528, 452] width 578 height 35
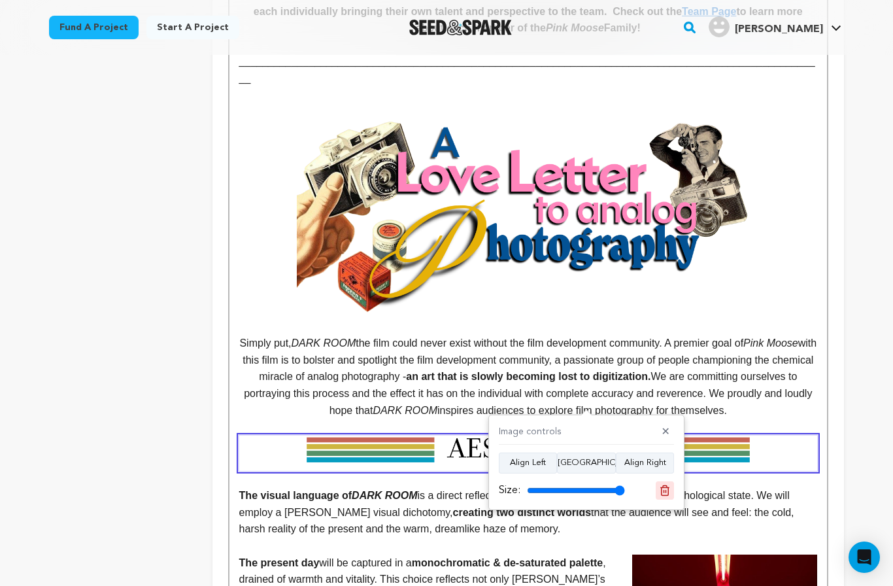
click at [665, 495] on button at bounding box center [665, 490] width 18 height 18
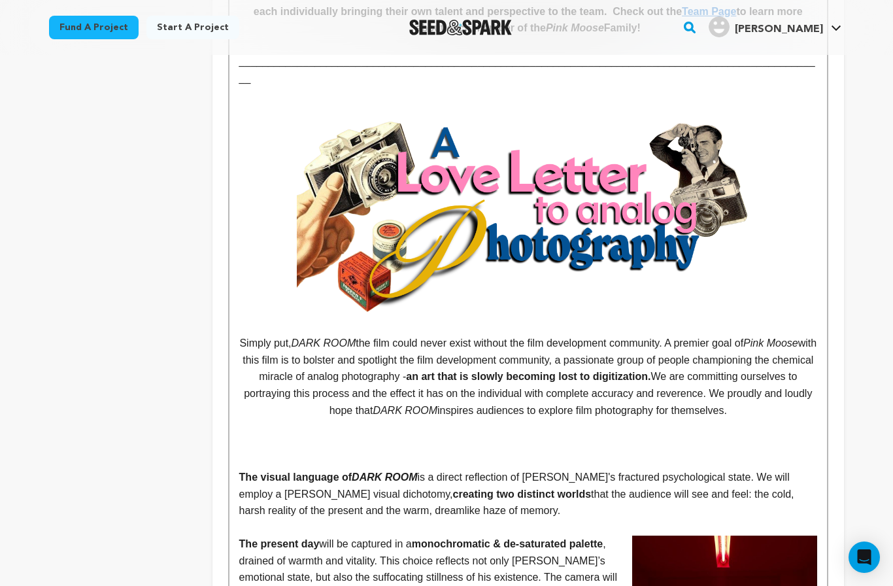
click at [546, 435] on p at bounding box center [528, 443] width 578 height 17
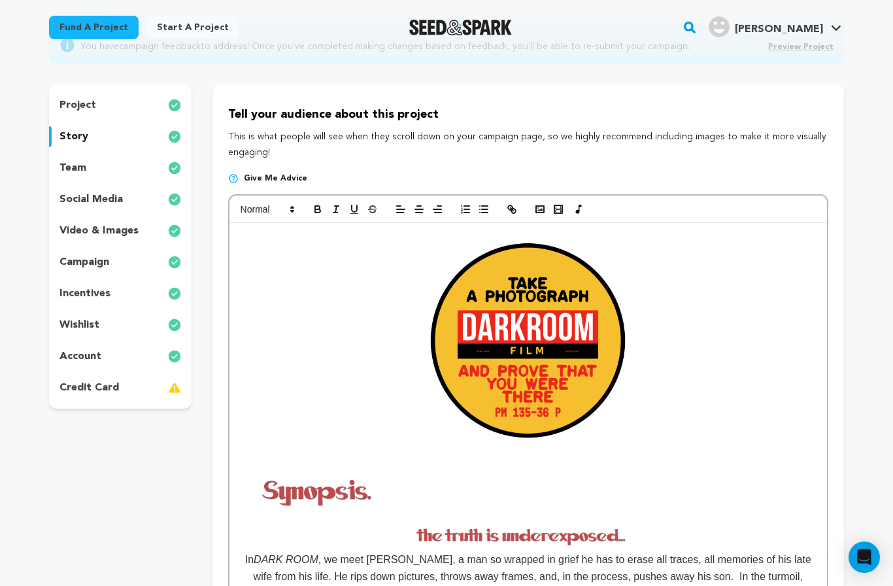
scroll to position [0, 0]
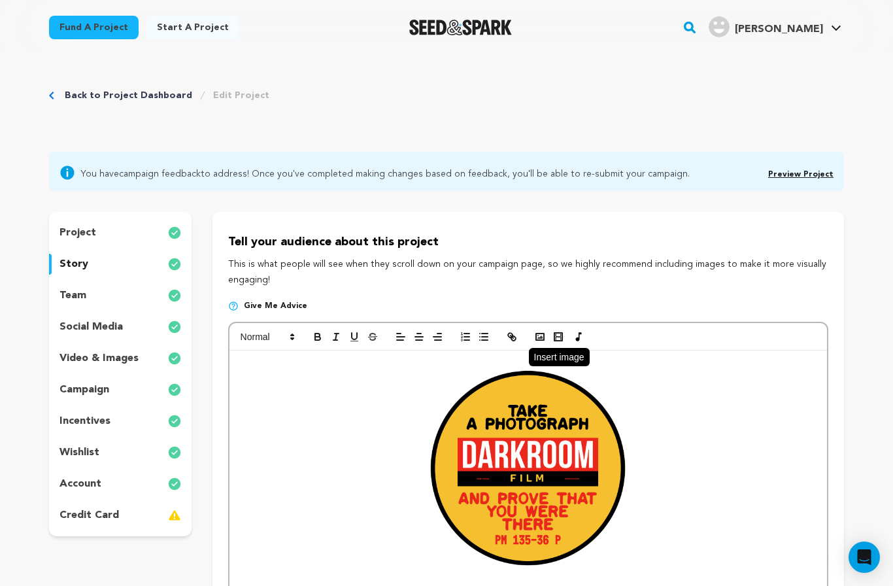
click at [536, 342] on button "button" at bounding box center [540, 337] width 18 height 16
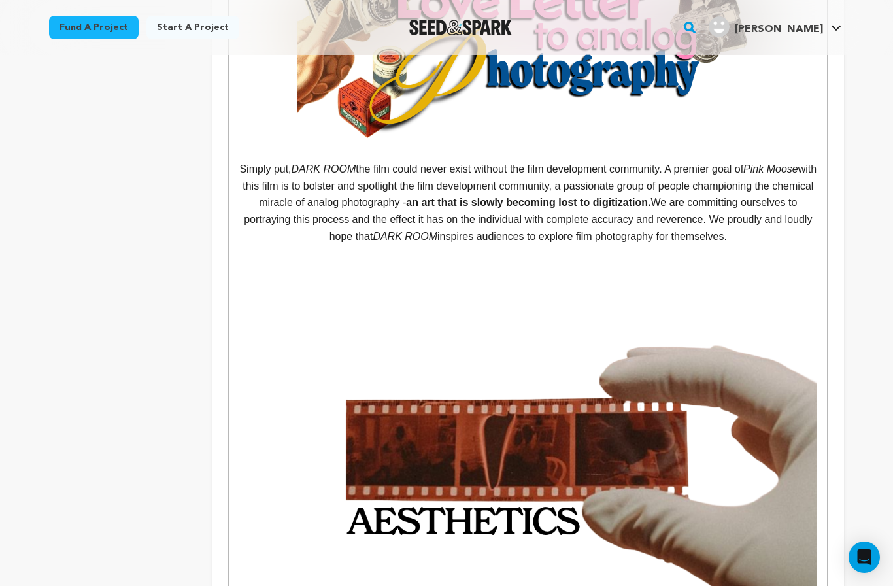
scroll to position [1331, 0]
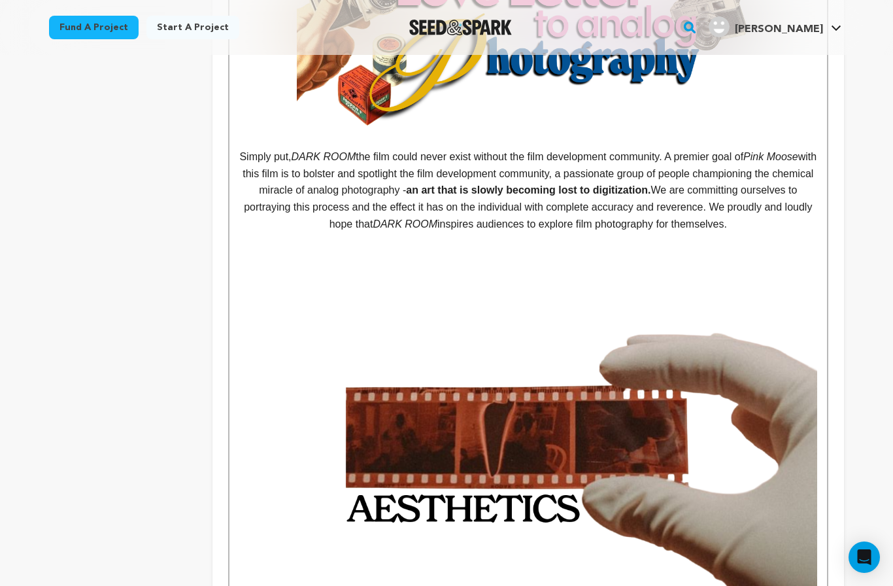
click at [549, 249] on img at bounding box center [528, 417] width 578 height 337
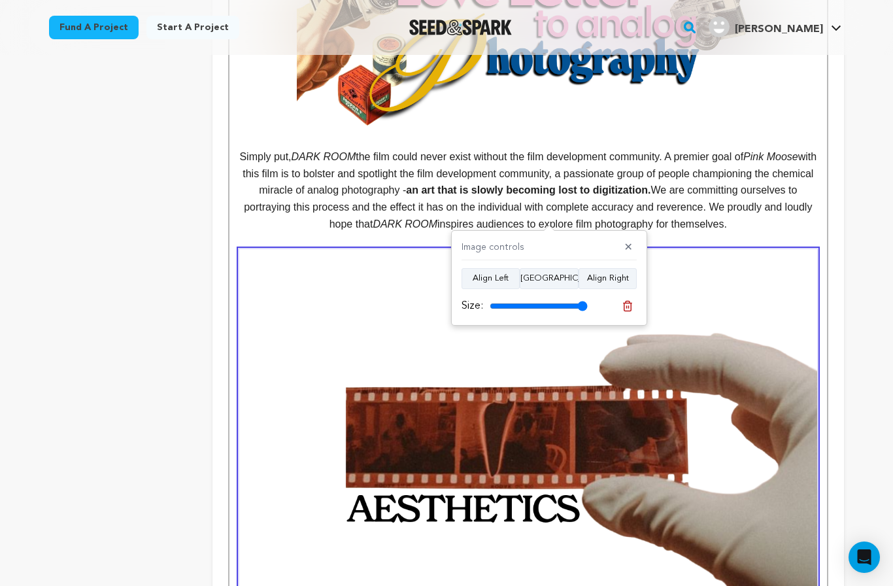
click at [685, 184] on p "Simply put, DARK ROOM the film could never exist without the film development c…" at bounding box center [528, 190] width 578 height 84
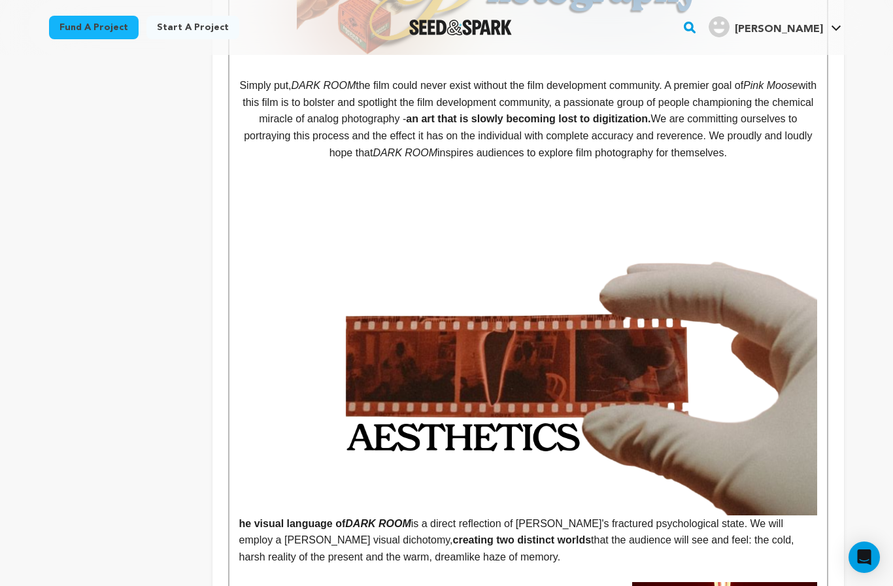
scroll to position [1404, 0]
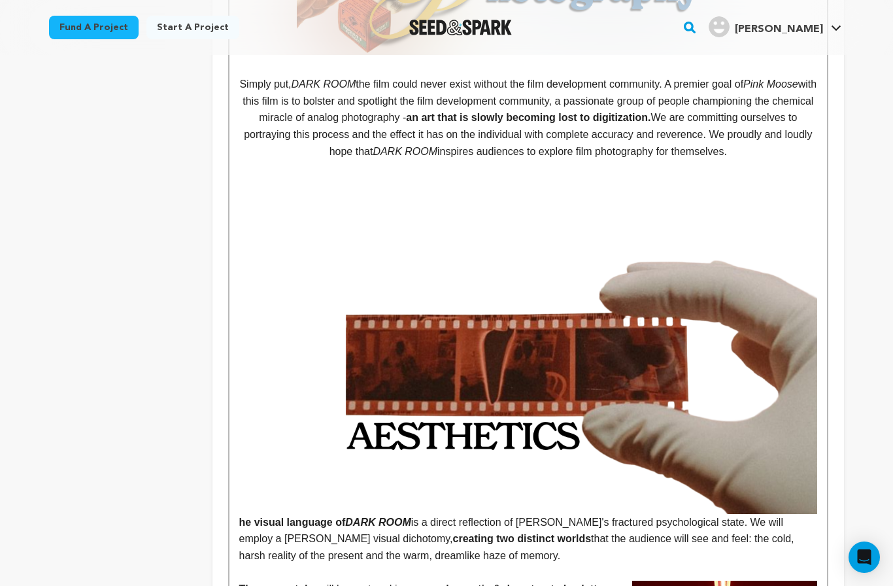
click at [242, 472] on strong "he visual language of DARK ROOM" at bounding box center [528, 351] width 578 height 351
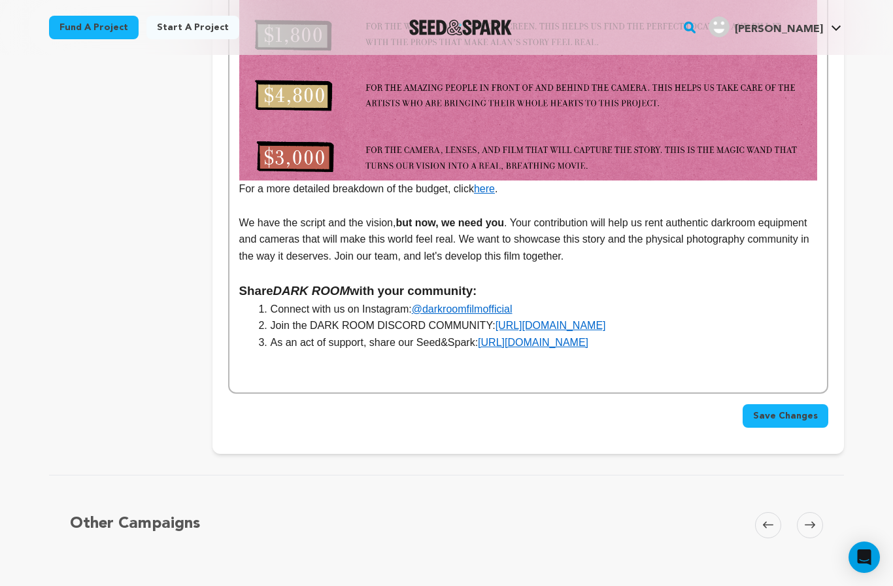
scroll to position [3605, 0]
click at [525, 368] on p at bounding box center [528, 376] width 578 height 17
click at [557, 405] on div "Save Changes" at bounding box center [528, 417] width 600 height 24
click at [528, 352] on p at bounding box center [528, 360] width 578 height 17
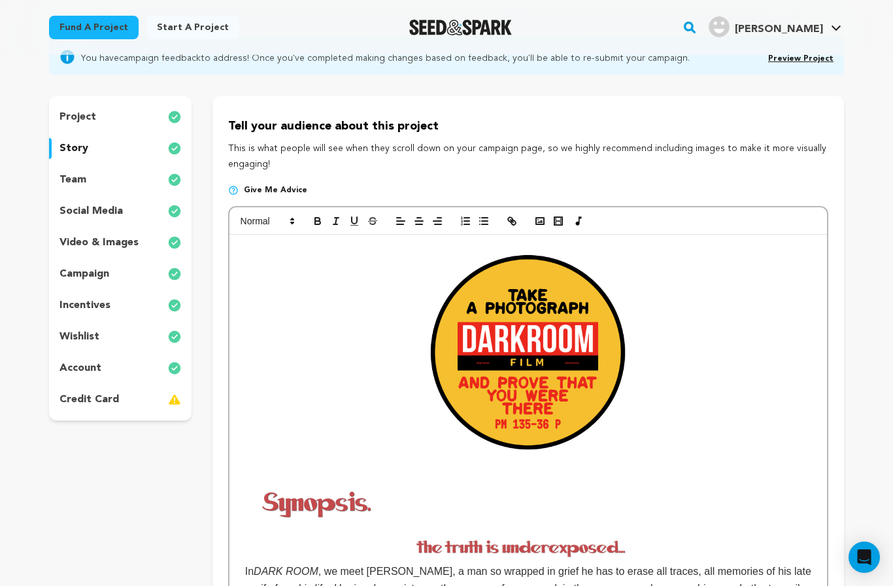
scroll to position [118, 0]
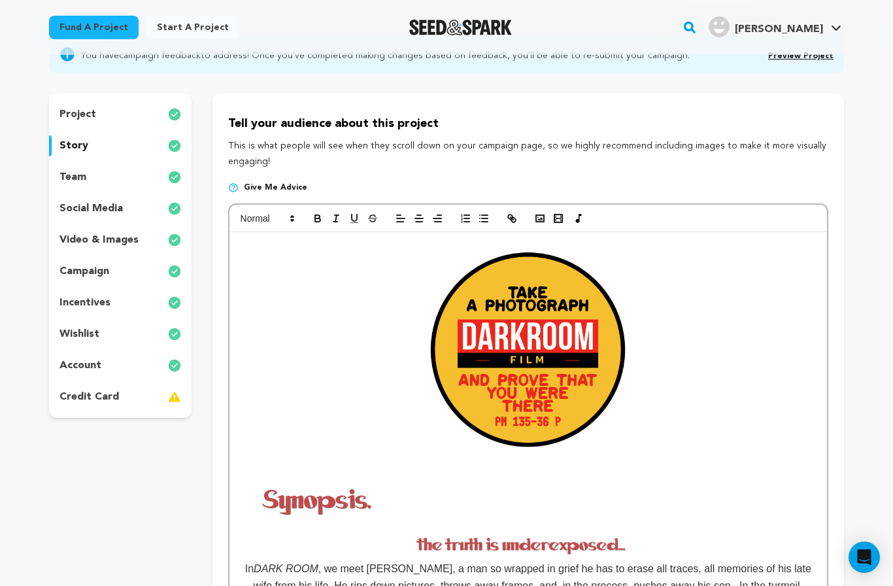
click at [547, 334] on img at bounding box center [527, 352] width 225 height 225
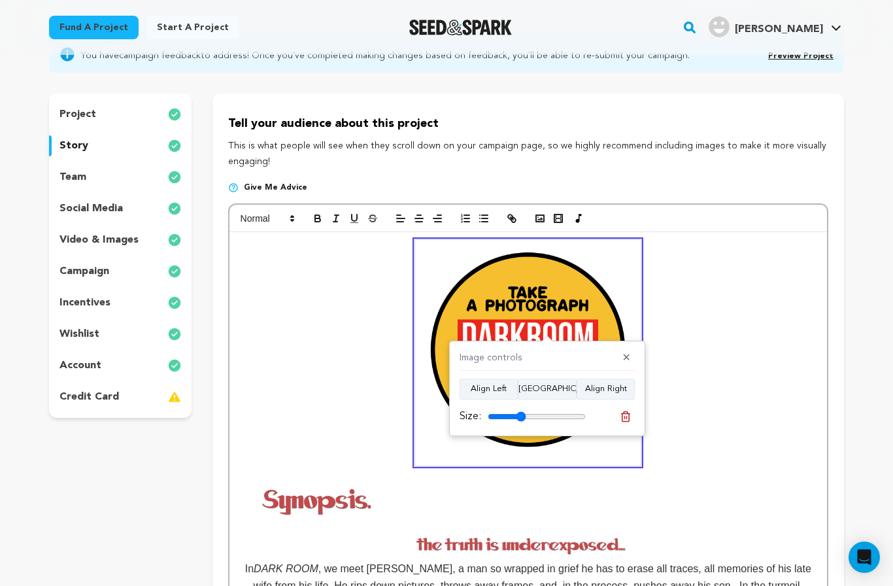
click at [399, 261] on p at bounding box center [528, 352] width 578 height 225
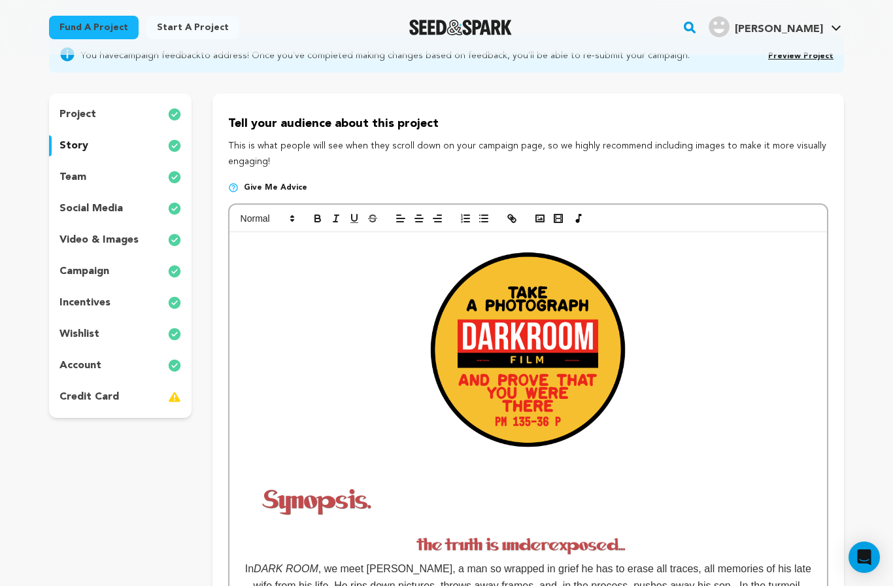
click at [403, 585] on p "In DARK ROOM , we meet Alan, a man so wrapped in grief he has to erase all trac…" at bounding box center [528, 585] width 578 height 50
click at [390, 554] on img at bounding box center [528, 545] width 416 height 21
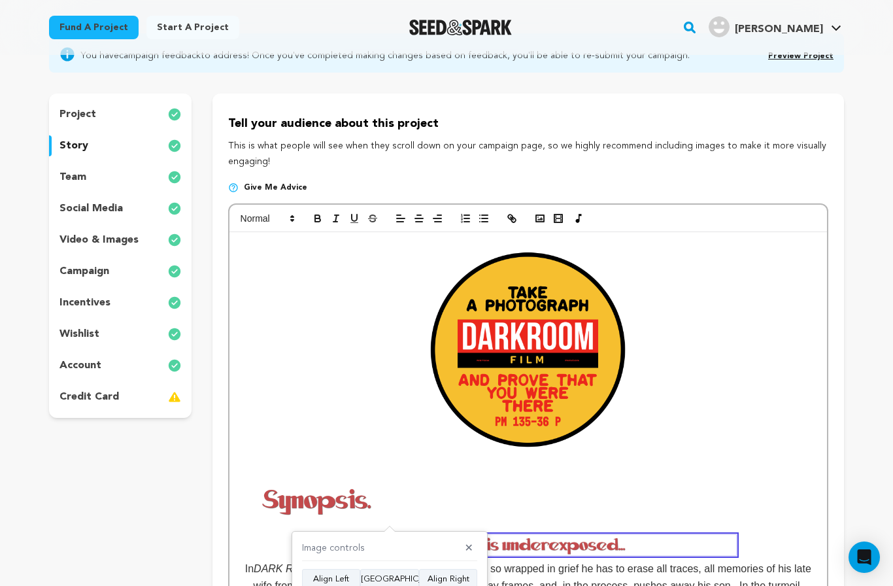
click at [388, 475] on img at bounding box center [317, 500] width 156 height 59
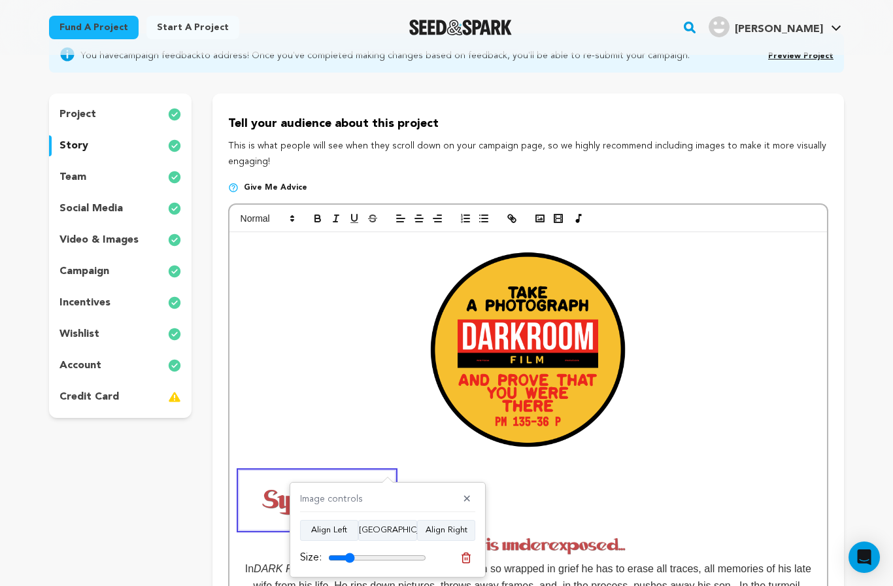
click at [758, 296] on p at bounding box center [528, 352] width 578 height 225
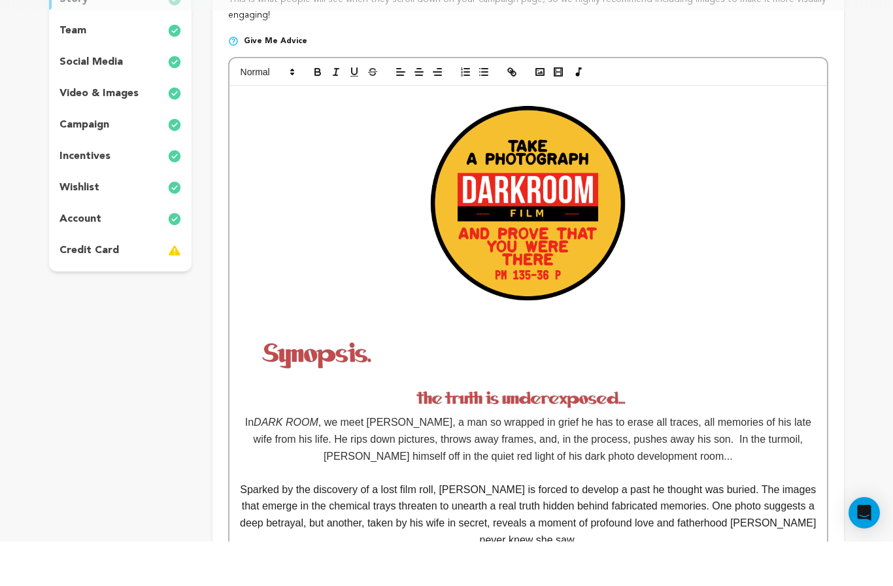
scroll to position [221, 0]
click at [491, 508] on p at bounding box center [528, 516] width 578 height 17
click at [708, 458] on p "In DARK ROOM , we meet Alan, a man so wrapped in grief he has to erase all trac…" at bounding box center [528, 483] width 578 height 50
click at [500, 508] on p at bounding box center [528, 516] width 578 height 17
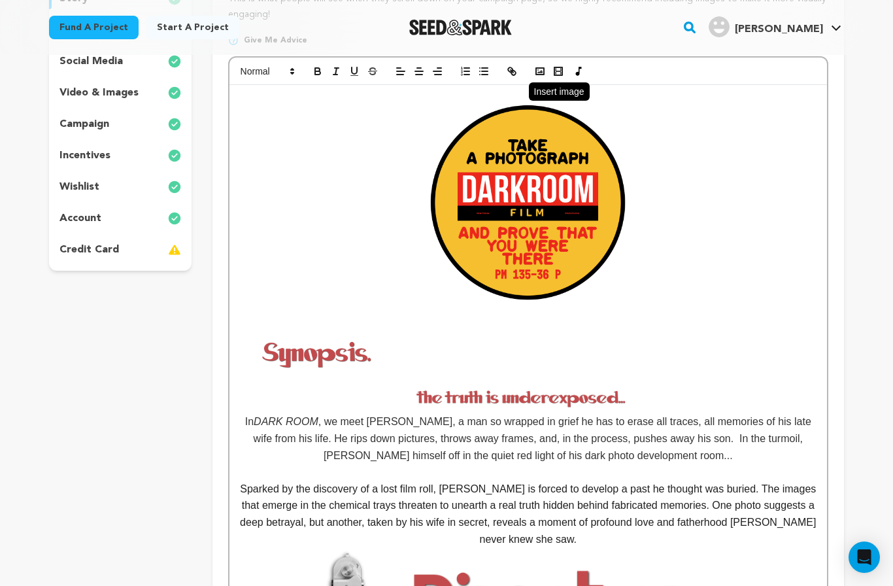
click at [542, 75] on icon "button" at bounding box center [540, 71] width 12 height 12
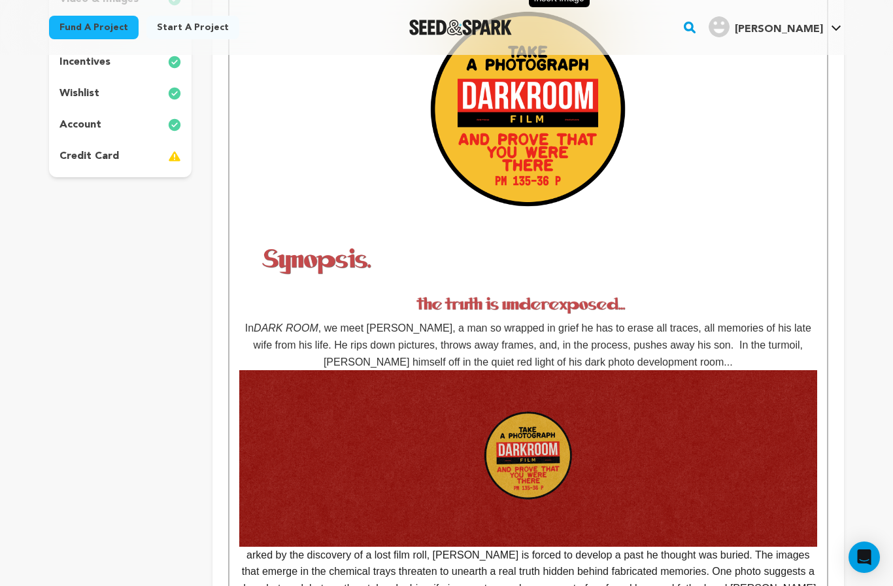
scroll to position [371, 0]
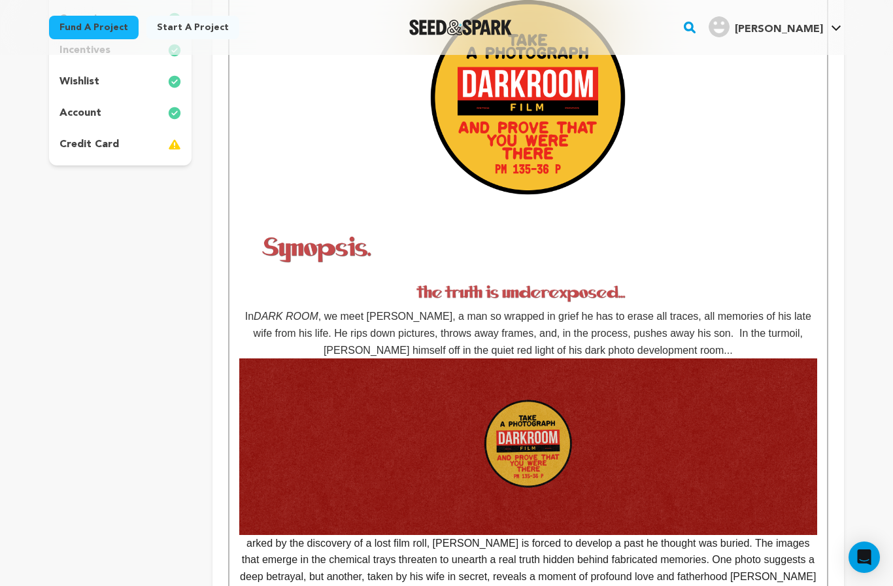
click at [578, 411] on img at bounding box center [528, 446] width 578 height 176
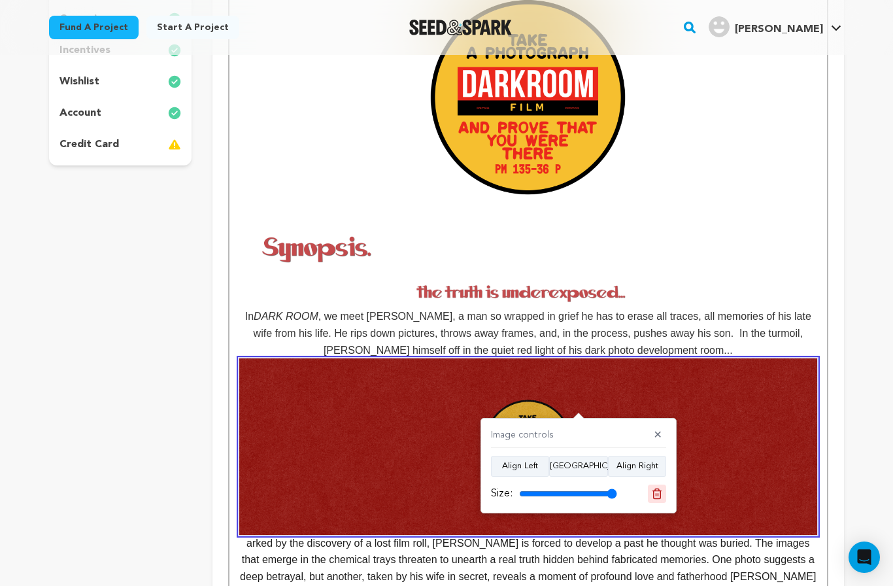
click at [665, 488] on button at bounding box center [657, 493] width 18 height 18
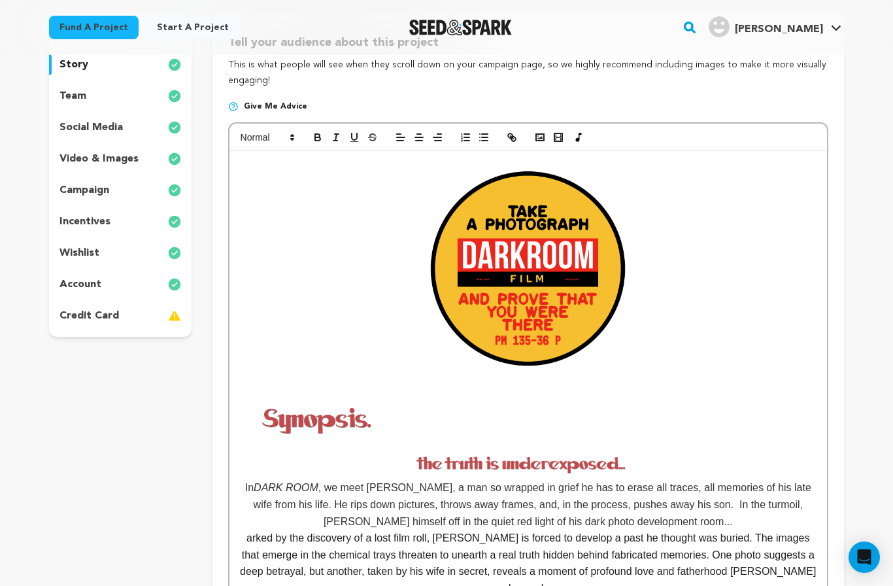
scroll to position [200, 0]
click at [568, 273] on img at bounding box center [527, 270] width 225 height 225
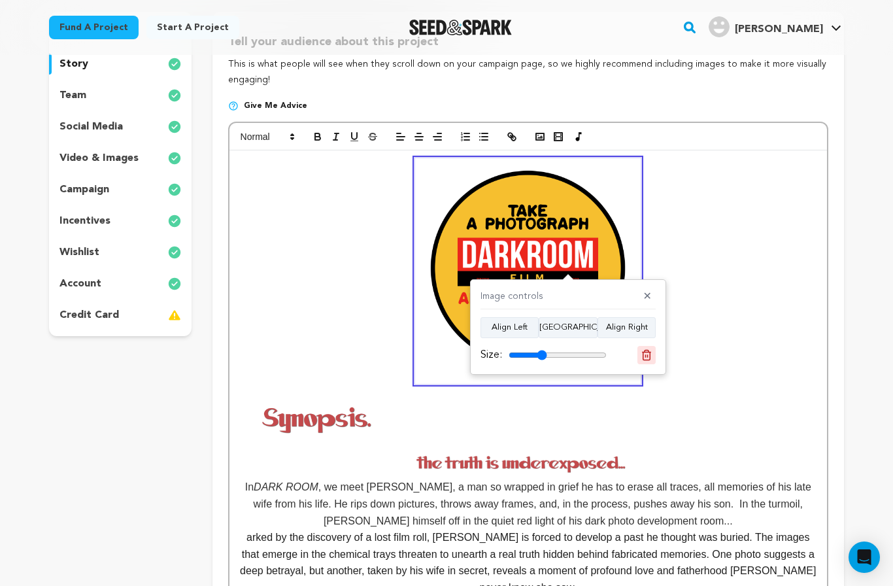
click at [648, 349] on icon at bounding box center [647, 355] width 12 height 12
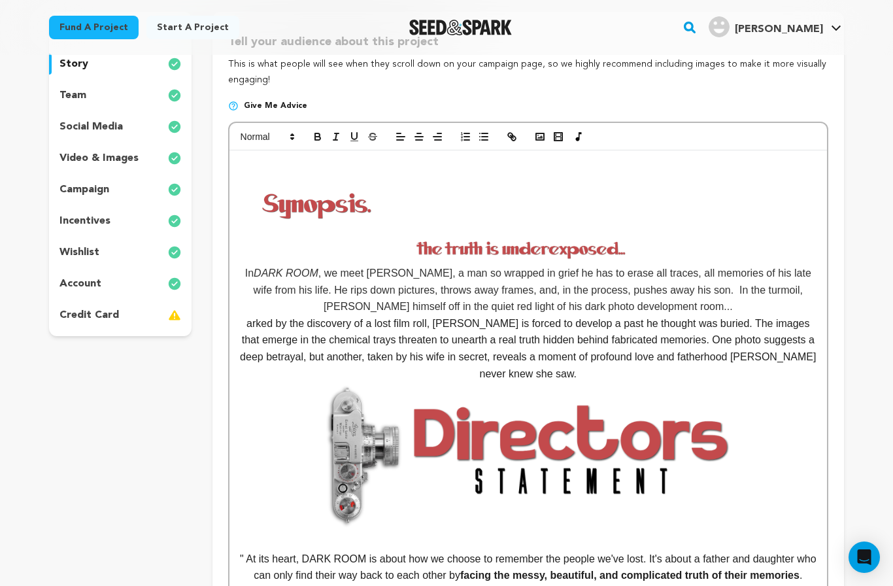
click at [265, 158] on p at bounding box center [528, 166] width 578 height 17
click at [537, 141] on icon "button" at bounding box center [540, 137] width 12 height 12
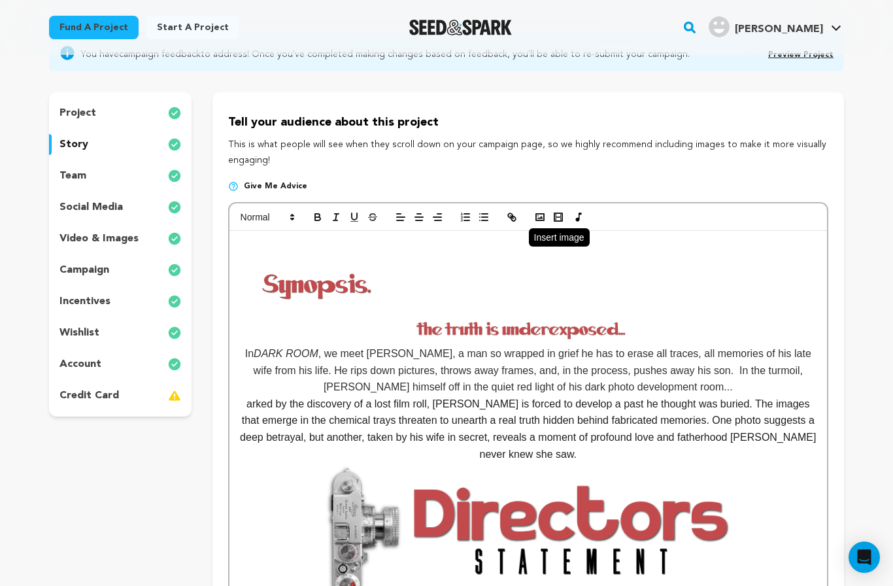
scroll to position [141, 0]
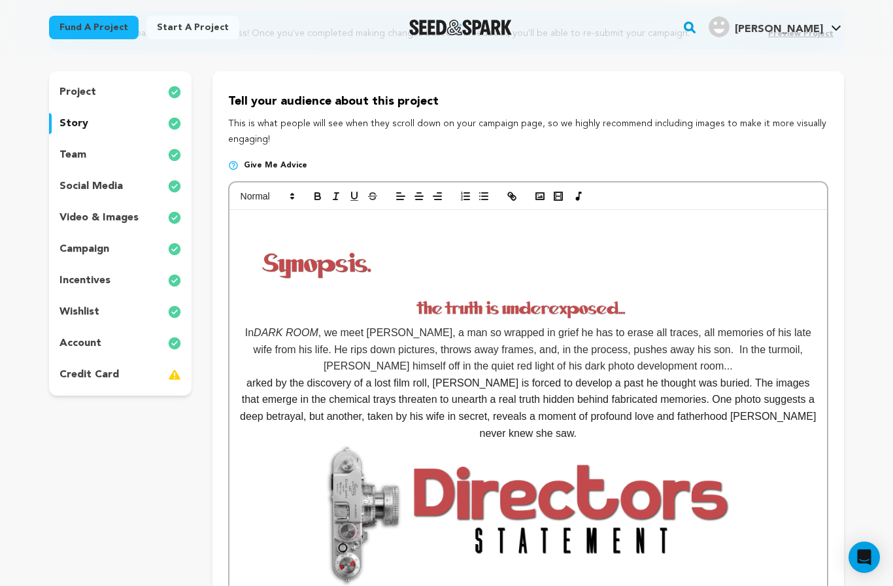
click at [248, 229] on p at bounding box center [528, 226] width 578 height 17
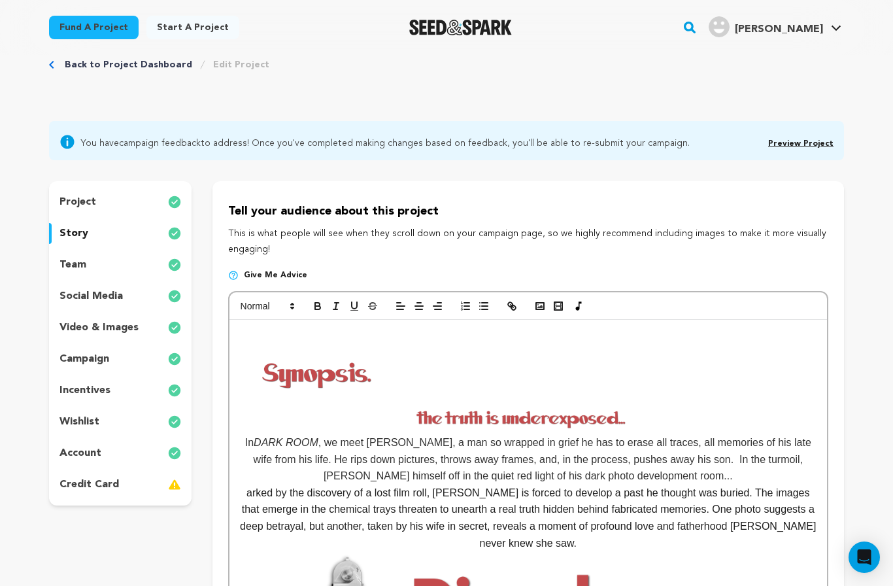
scroll to position [0, 0]
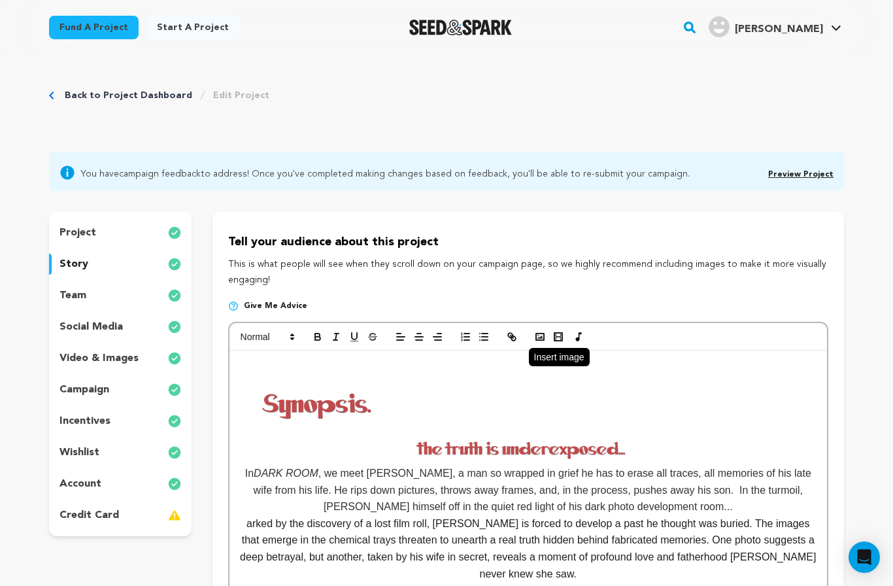
click at [544, 331] on icon "button" at bounding box center [540, 337] width 12 height 12
click at [533, 267] on p "This is what people will see when they scroll down on your campaign page, so we…" at bounding box center [528, 272] width 600 height 31
click at [535, 329] on button "button" at bounding box center [540, 337] width 18 height 16
click at [543, 336] on rect "button" at bounding box center [540, 336] width 8 height 7
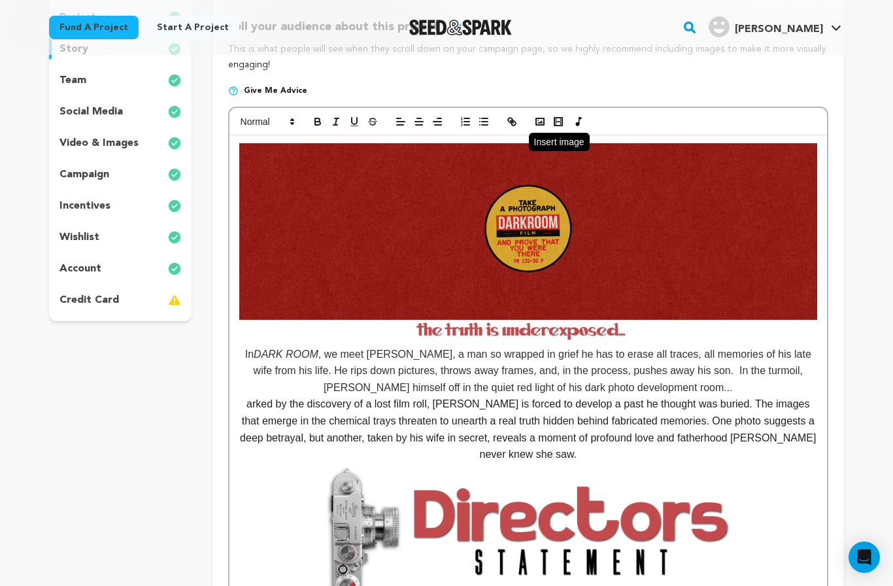
scroll to position [153, 0]
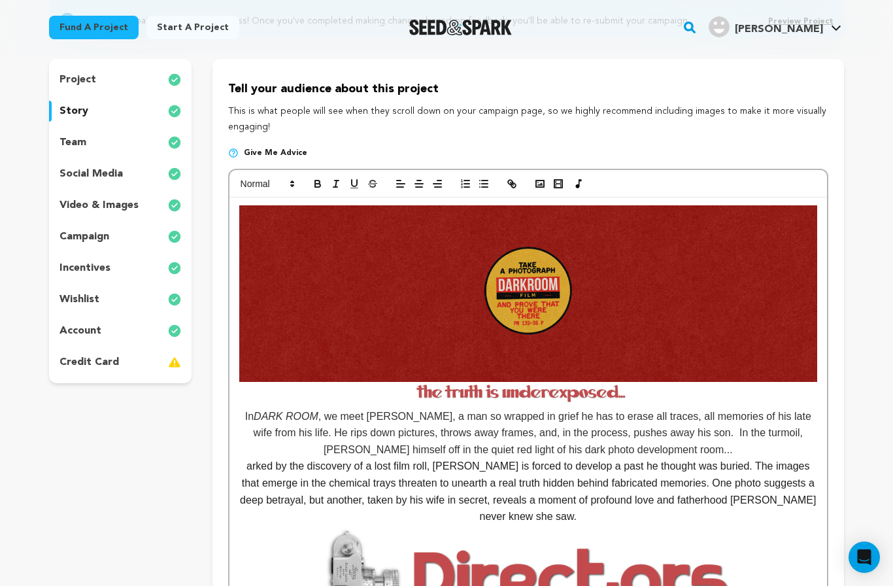
click at [395, 386] on img at bounding box center [528, 392] width 416 height 21
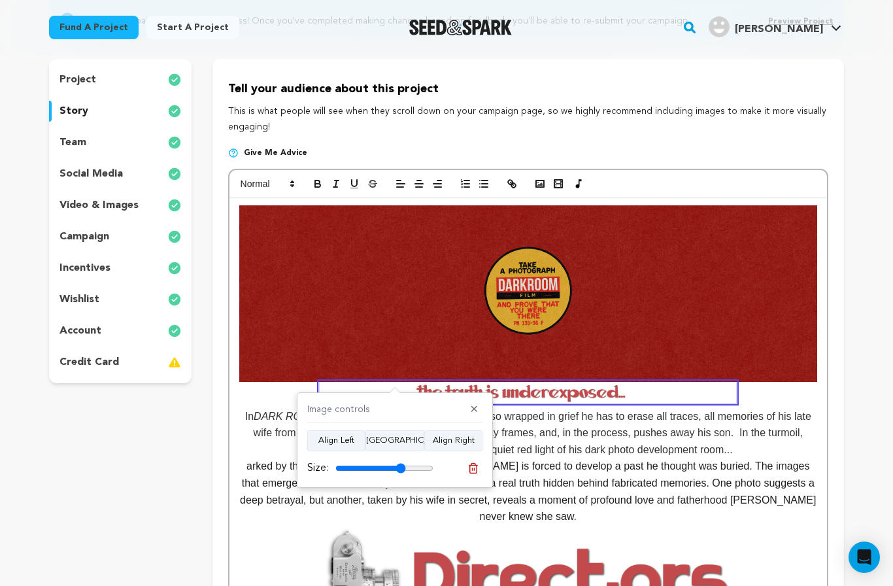
click at [480, 390] on img at bounding box center [528, 392] width 416 height 21
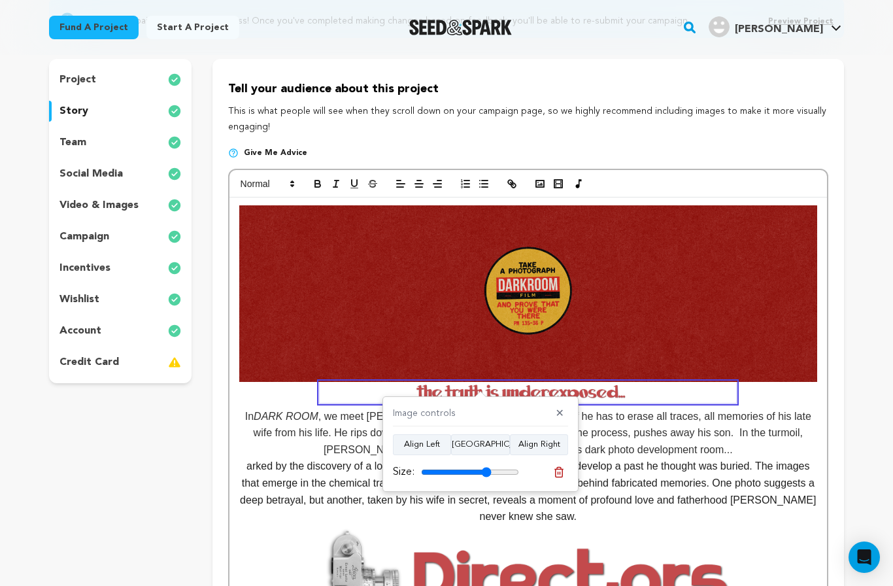
scroll to position [156, 0]
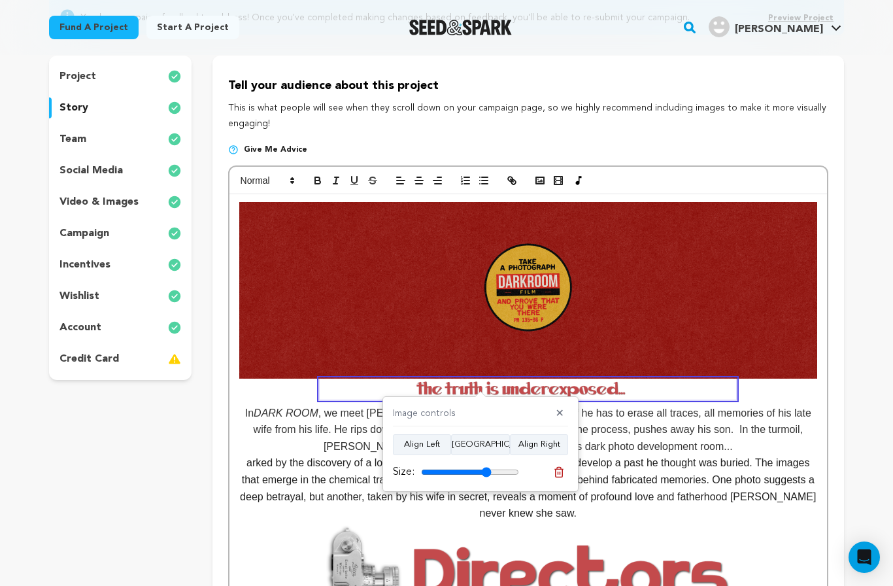
click at [600, 289] on img at bounding box center [528, 290] width 578 height 176
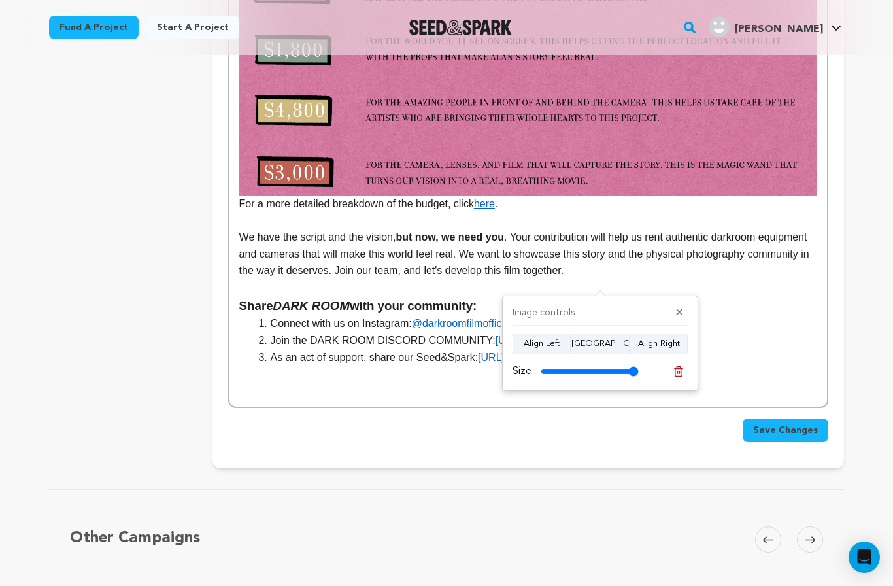
scroll to position [3467, 0]
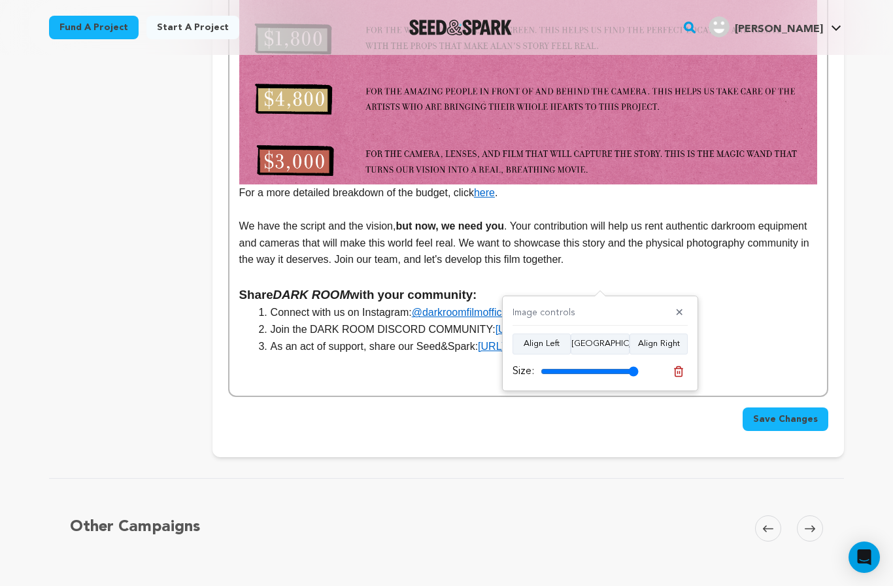
click at [792, 412] on span "Save Changes" at bounding box center [785, 418] width 65 height 13
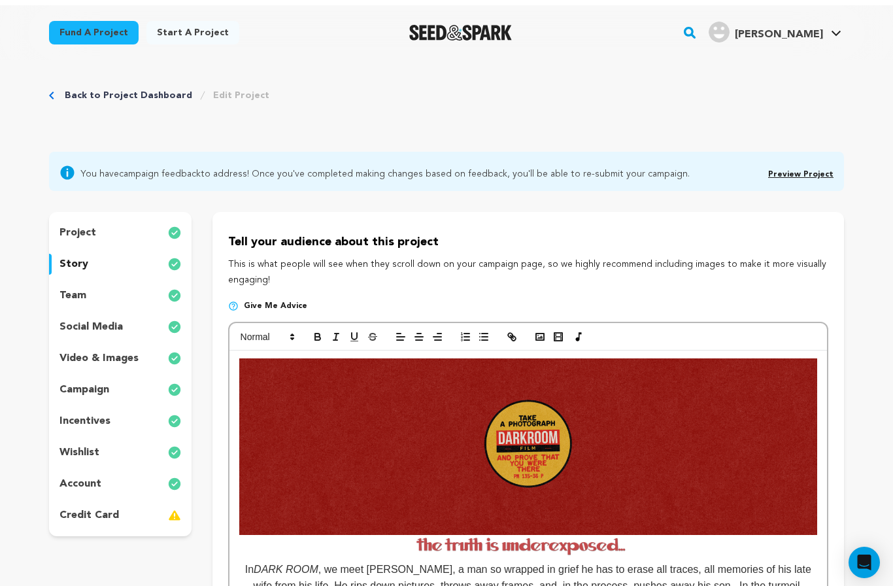
scroll to position [0, 0]
